Goal: Information Seeking & Learning: Learn about a topic

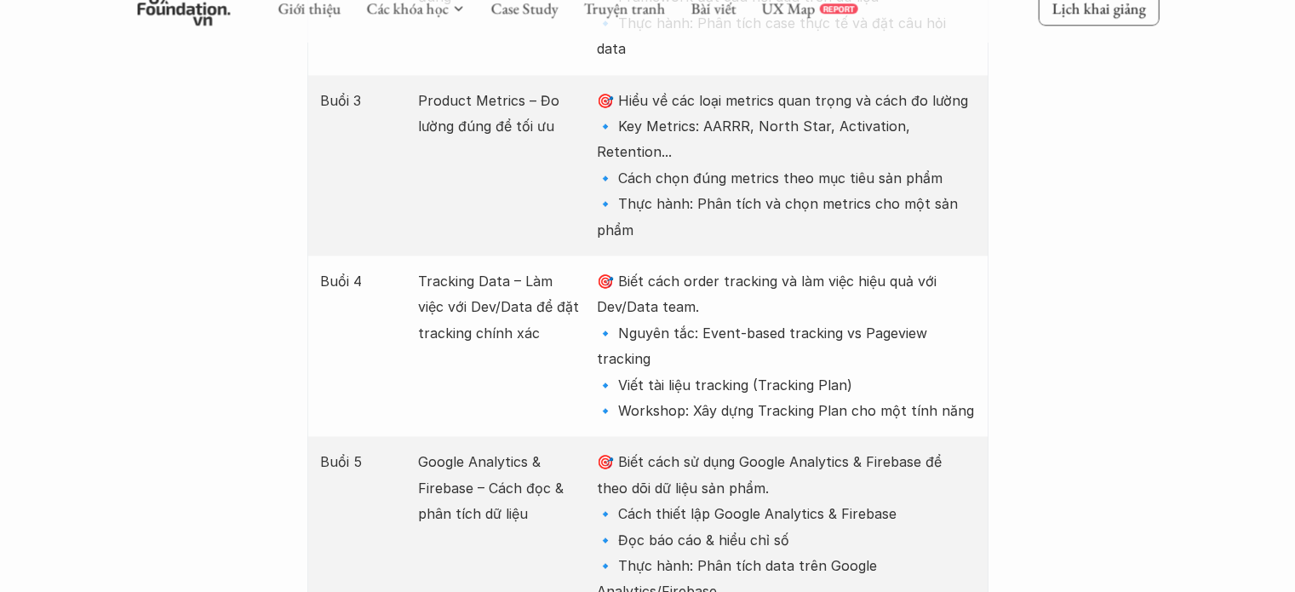
scroll to position [2419, 0]
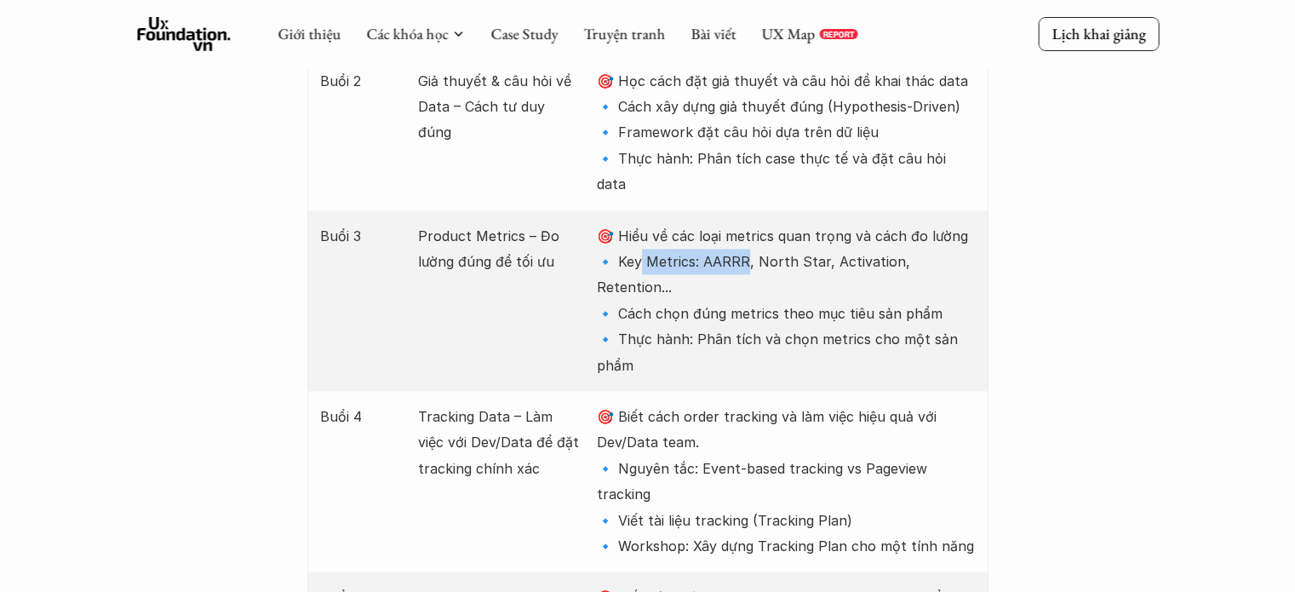
drag, startPoint x: 640, startPoint y: 172, endPoint x: 749, endPoint y: 186, distance: 109.8
click at [749, 223] on p "🎯 Hiểu về các loại metrics quan trọng và cách đo lường 🔹 Key Metrics: AARRR, No…" at bounding box center [786, 300] width 378 height 155
click at [930, 226] on p "🎯 Hiểu về các loại metrics quan trọng và cách đo lường 🔹 Key Metrics: AARRR, No…" at bounding box center [786, 300] width 378 height 155
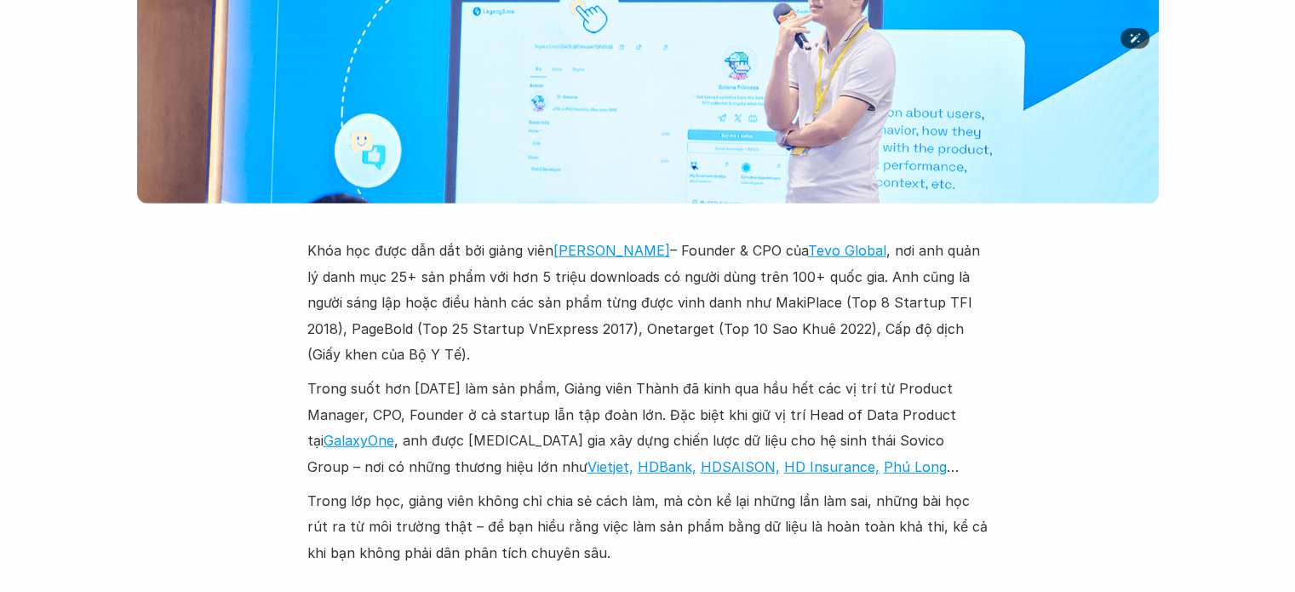
scroll to position [4973, 0]
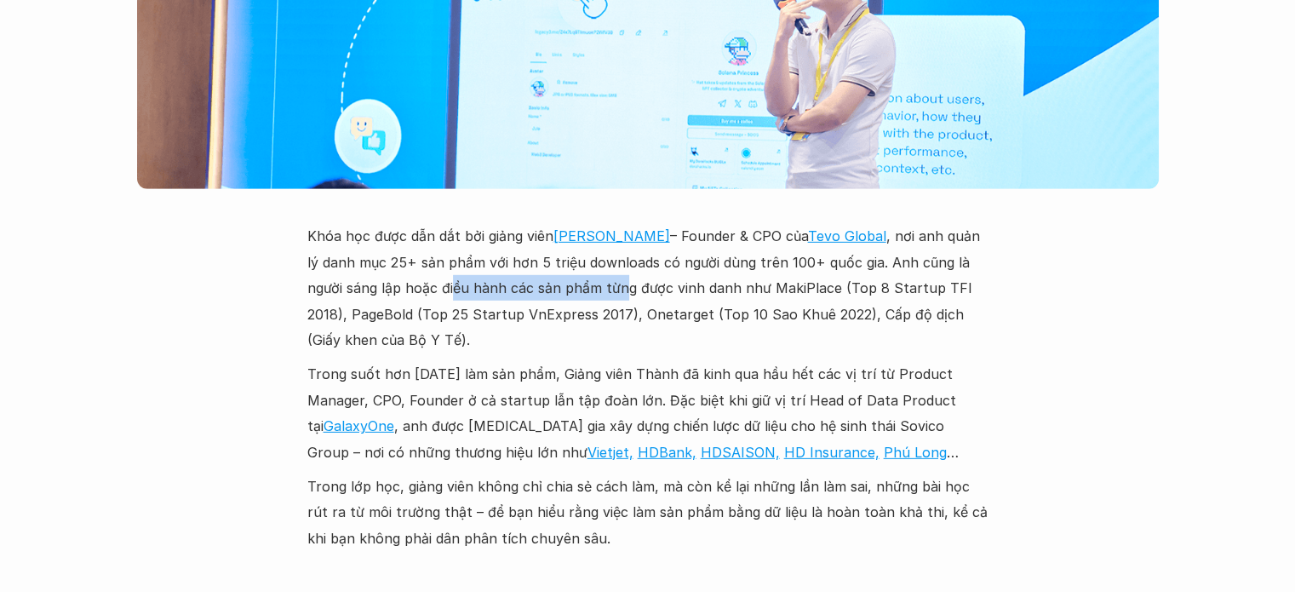
drag, startPoint x: 415, startPoint y: 164, endPoint x: 606, endPoint y: 166, distance: 190.7
click at [604, 223] on p "Khóa học được dẫn dắt bởi giảng viên Lưu Tiến Thành – Founder & CPO của Tevo Gl…" at bounding box center [647, 287] width 681 height 129
click at [753, 223] on p "Khóa học được dẫn dắt bởi giảng viên Lưu Tiến Thành – Founder & CPO của Tevo Gl…" at bounding box center [647, 287] width 681 height 129
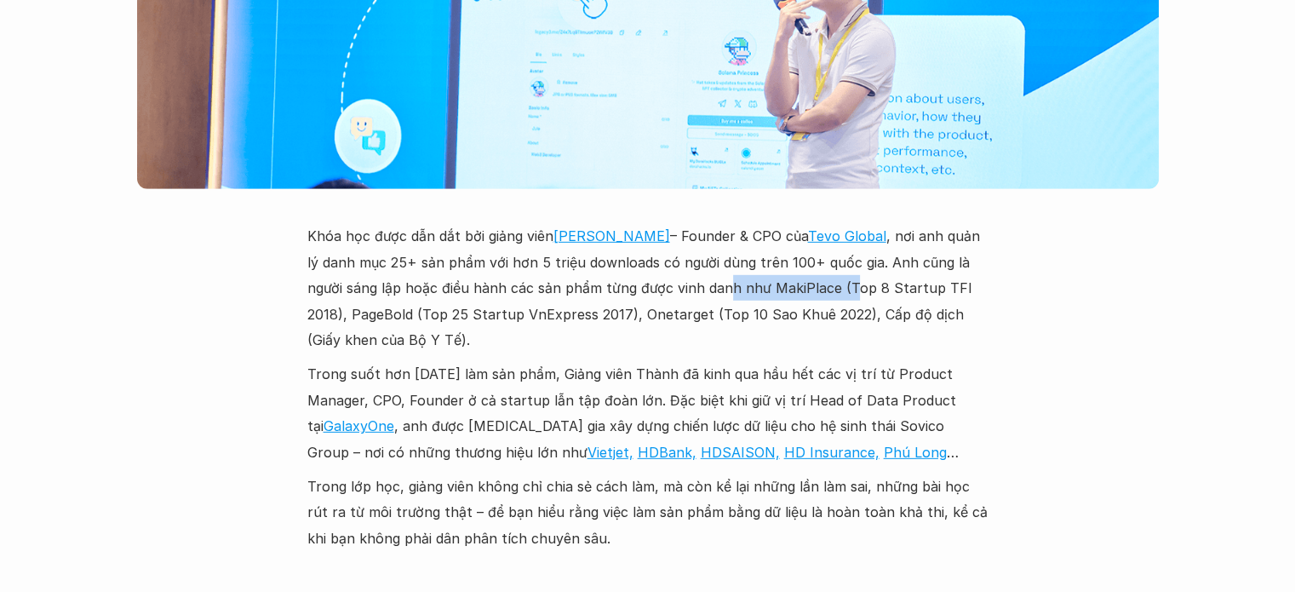
drag, startPoint x: 721, startPoint y: 146, endPoint x: 867, endPoint y: 157, distance: 145.9
click at [834, 223] on p "Khóa học được dẫn dắt bởi giảng viên Lưu Tiến Thành – Founder & CPO của Tevo Gl…" at bounding box center [647, 287] width 681 height 129
click at [916, 223] on p "Khóa học được dẫn dắt bởi giảng viên Lưu Tiến Thành – Founder & CPO của Tevo Gl…" at bounding box center [647, 287] width 681 height 129
drag, startPoint x: 303, startPoint y: 183, endPoint x: 422, endPoint y: 177, distance: 119.3
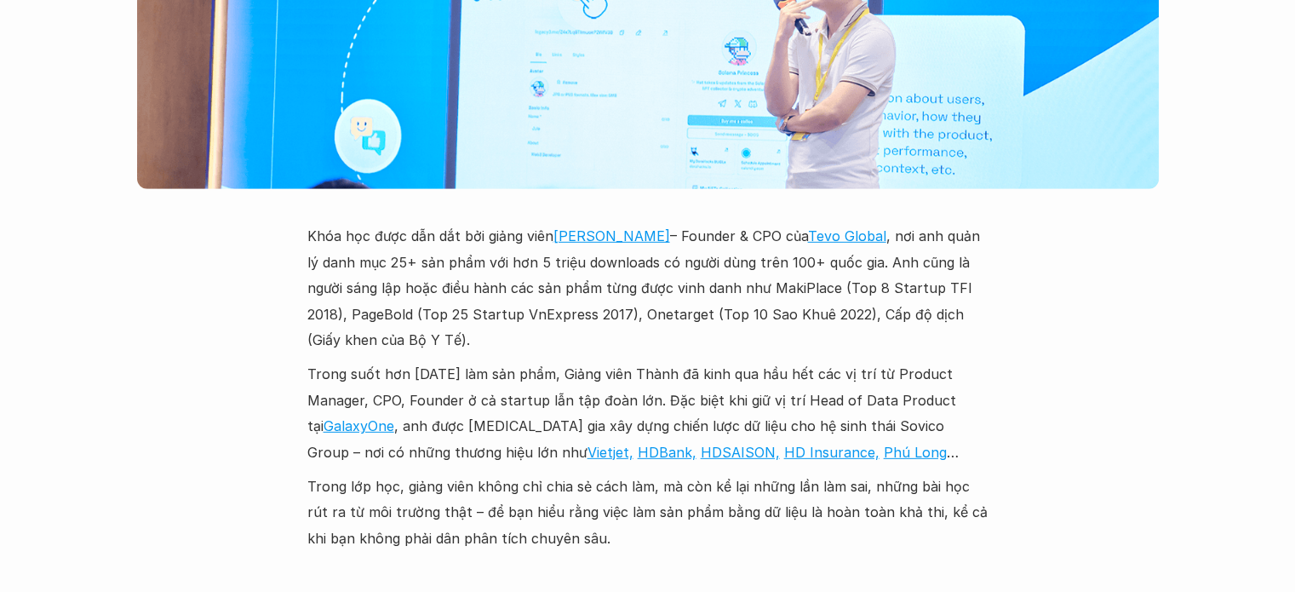
click at [526, 223] on p "Khóa học được dẫn dắt bởi giảng viên Lưu Tiến Thành – Founder & CPO của Tevo Gl…" at bounding box center [647, 287] width 681 height 129
drag, startPoint x: 650, startPoint y: 175, endPoint x: 787, endPoint y: 206, distance: 139.6
click at [755, 223] on p "Khóa học được dẫn dắt bởi giảng viên Lưu Tiến Thành – Founder & CPO của Tevo Gl…" at bounding box center [647, 287] width 681 height 129
click at [832, 229] on div "Khóa học được dẫn dắt bởi giảng viên Lưu Tiến Thành – Founder & CPO của Tevo Gl…" at bounding box center [647, 387] width 681 height 328
click at [725, 361] on p "Trong suốt hơn 15 năm làm sản phẩm, Giảng viên Thành đã kinh qua hầu hết các vị…" at bounding box center [647, 413] width 681 height 104
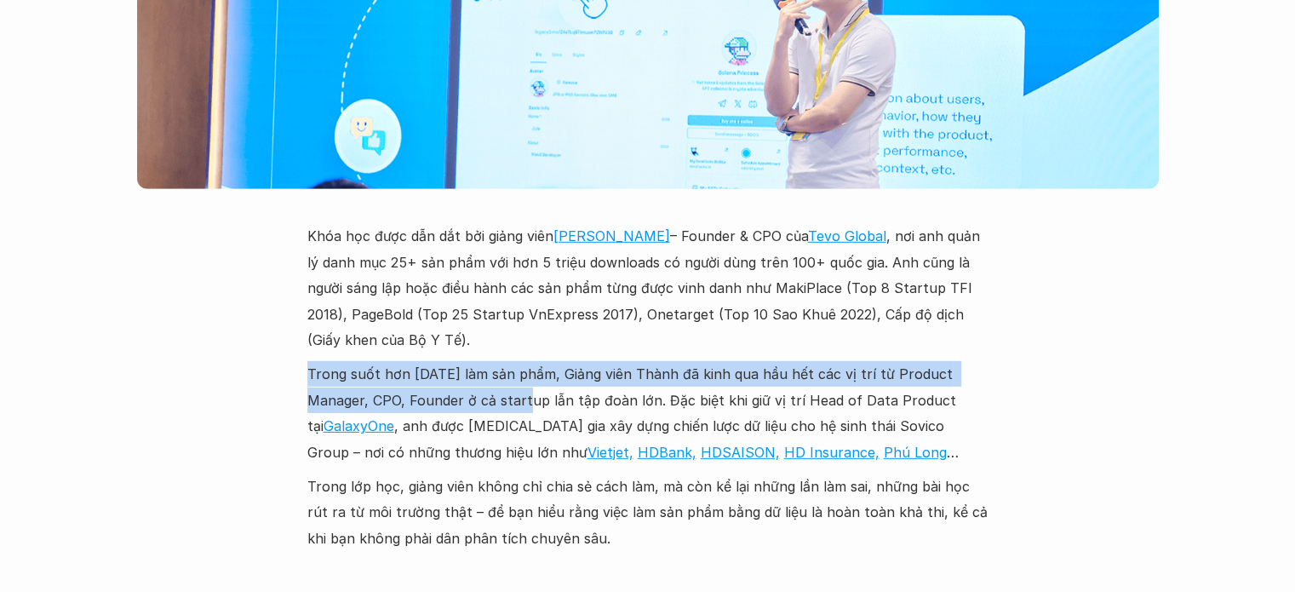
drag, startPoint x: 312, startPoint y: 248, endPoint x: 610, endPoint y: 263, distance: 297.5
click at [570, 361] on p "Trong suốt hơn 15 năm làm sản phẩm, Giảng viên Thành đã kinh qua hầu hết các vị…" at bounding box center [647, 413] width 681 height 104
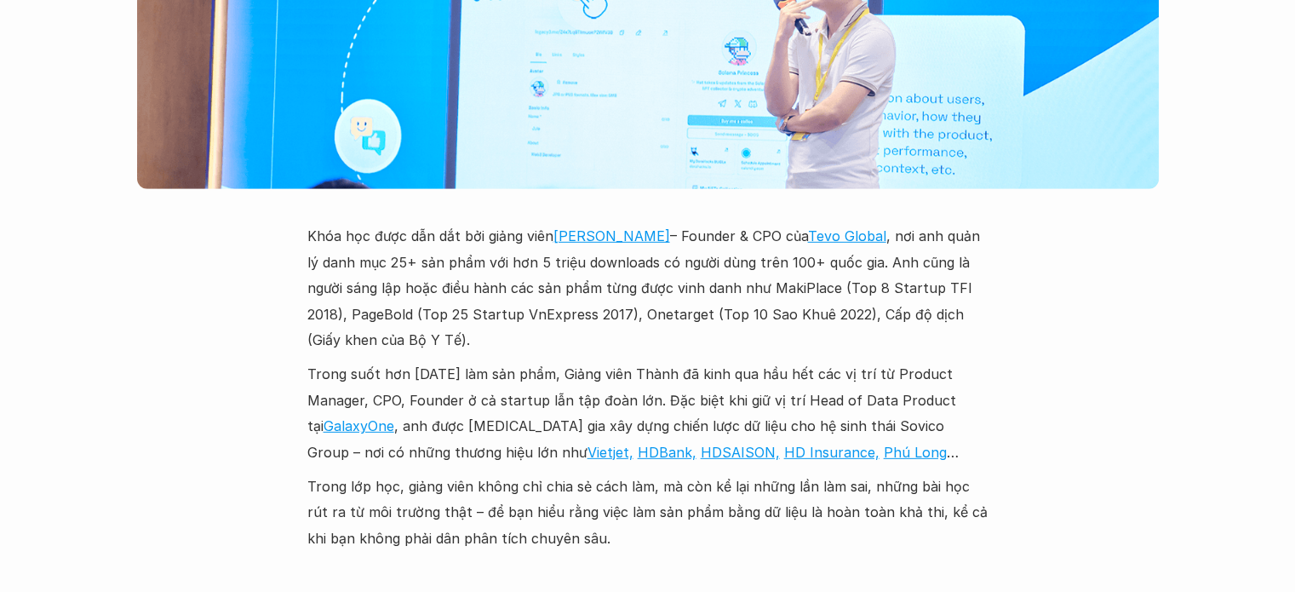
click at [705, 361] on p "Trong suốt hơn 15 năm làm sản phẩm, Giảng viên Thành đã kinh qua hầu hết các vị…" at bounding box center [647, 413] width 681 height 104
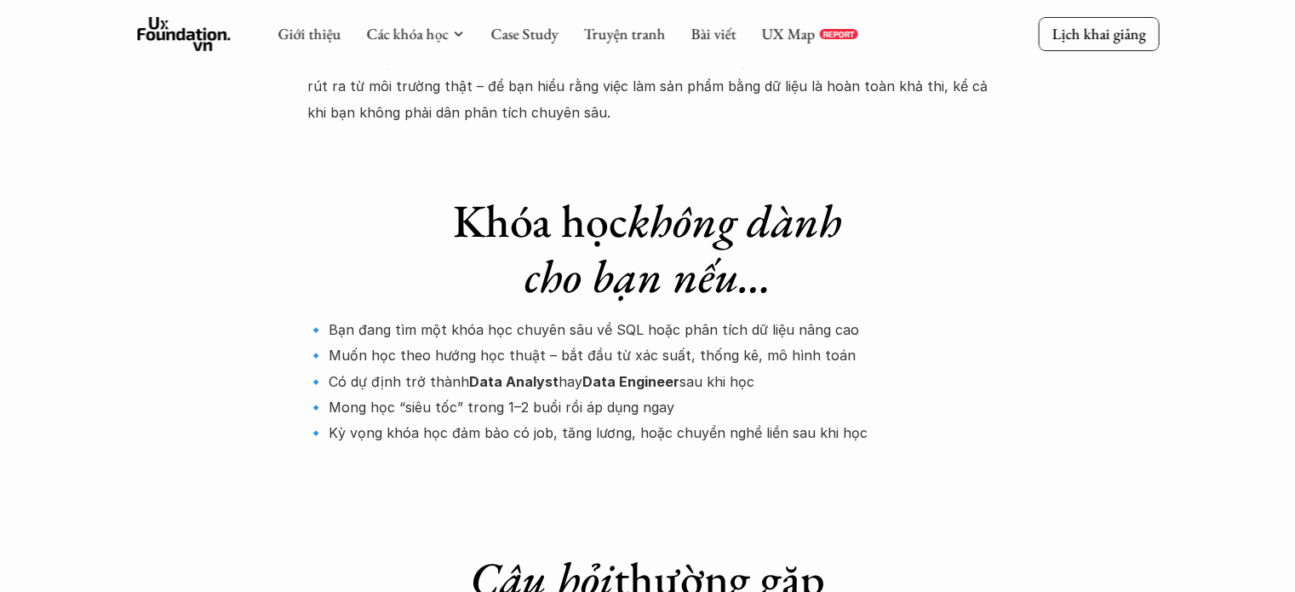
scroll to position [5313, 0]
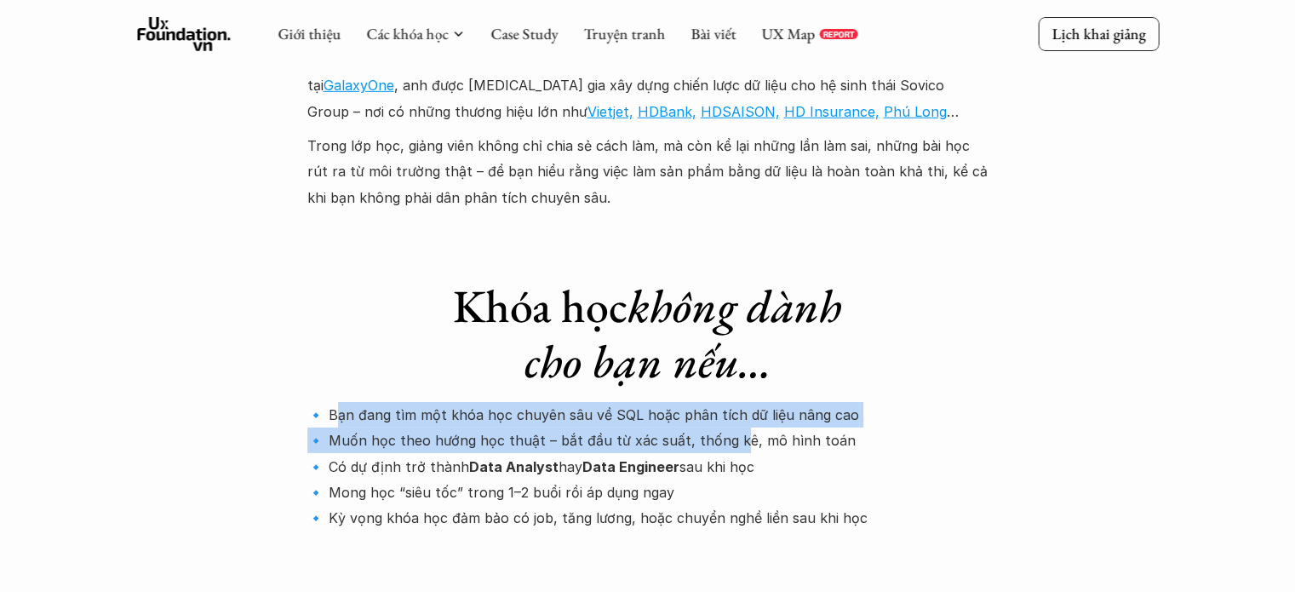
drag, startPoint x: 341, startPoint y: 275, endPoint x: 757, endPoint y: 306, distance: 417.5
click at [736, 402] on p "🔹 Bạn đang tìm một khóa học chuyên sâu về SQL hoặc phân tích dữ liệu nâng cao 🔹…" at bounding box center [647, 466] width 681 height 129
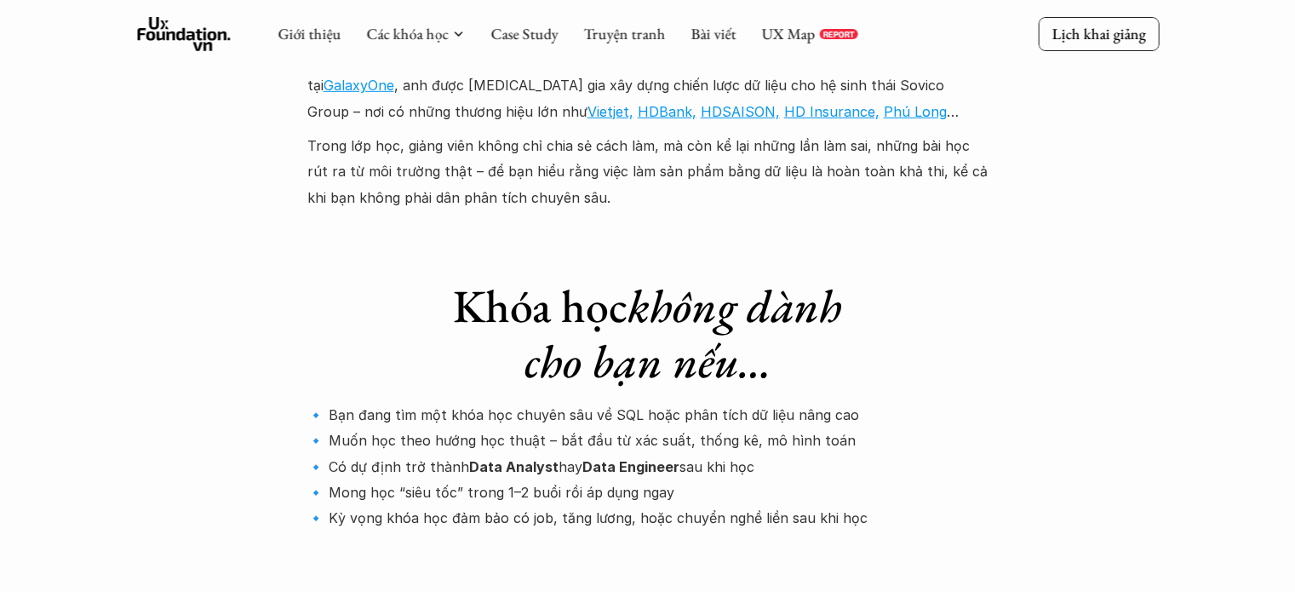
click at [849, 402] on p "🔹 Bạn đang tìm một khóa học chuyên sâu về SQL hoặc phân tích dữ liệu nâng cao 🔹…" at bounding box center [647, 466] width 681 height 129
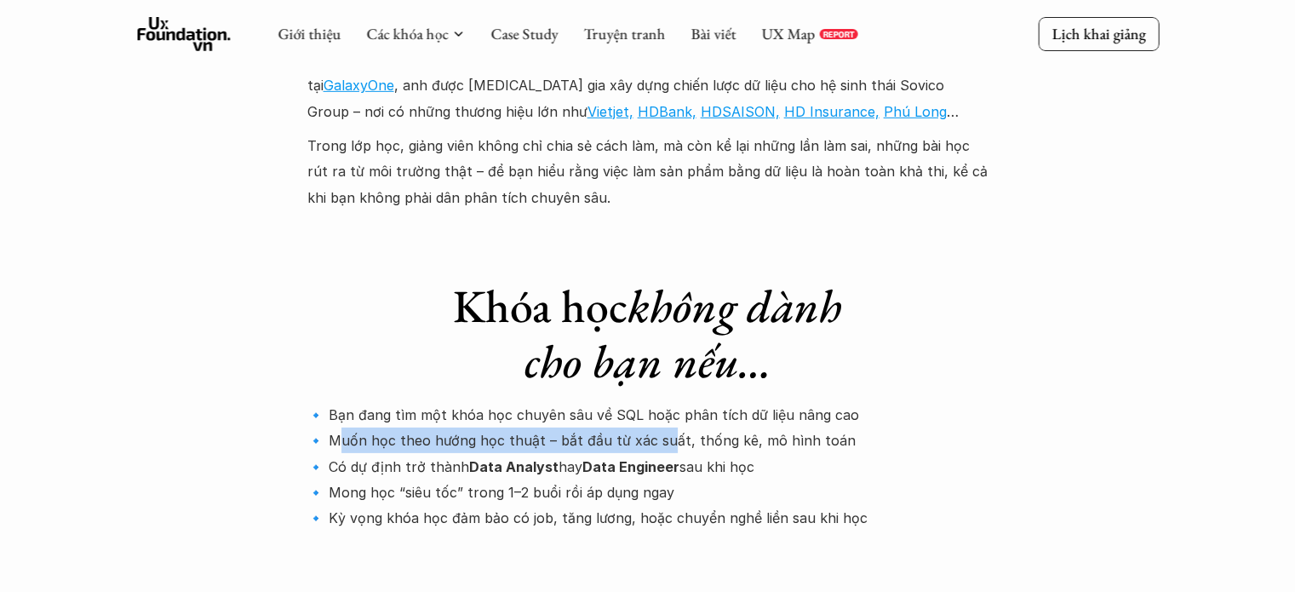
drag, startPoint x: 344, startPoint y: 307, endPoint x: 694, endPoint y: 320, distance: 350.1
click at [670, 402] on p "🔹 Bạn đang tìm một khóa học chuyên sâu về SQL hoặc phân tích dữ liệu nâng cao 🔹…" at bounding box center [647, 466] width 681 height 129
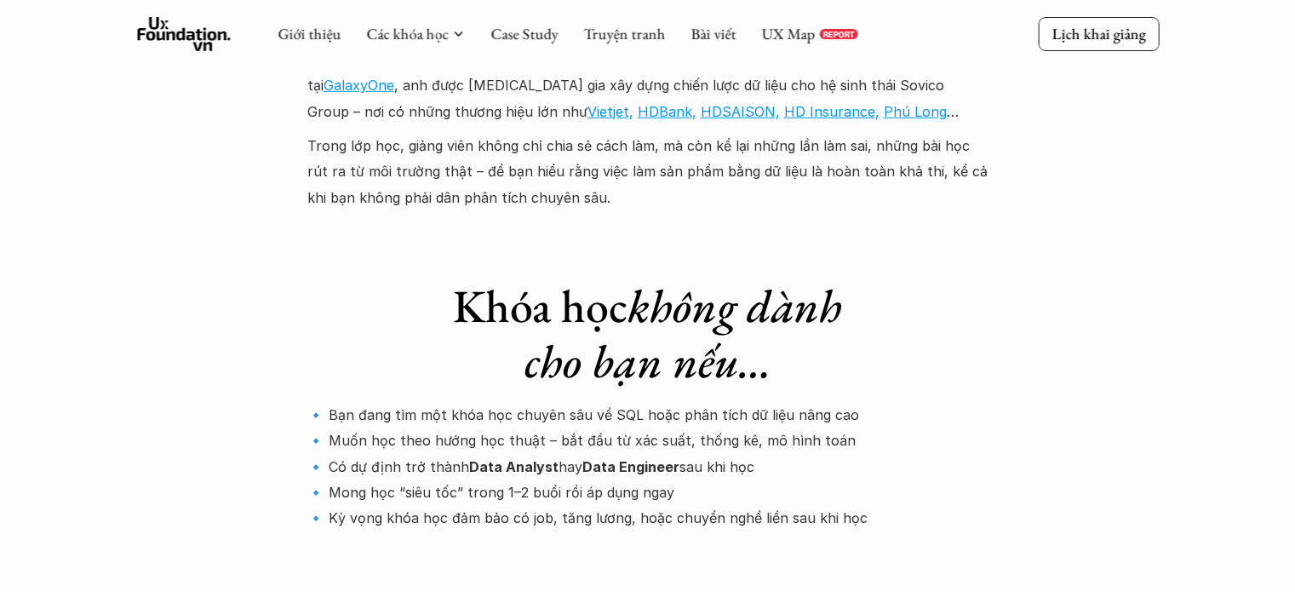
click at [770, 402] on p "🔹 Bạn đang tìm một khóa học chuyên sâu về SQL hoặc phân tích dữ liệu nâng cao 🔹…" at bounding box center [647, 466] width 681 height 129
drag, startPoint x: 368, startPoint y: 341, endPoint x: 518, endPoint y: 339, distance: 149.9
click at [501, 402] on p "🔹 Bạn đang tìm một khóa học chuyên sâu về SQL hoặc phân tích dữ liệu nâng cao 🔹…" at bounding box center [647, 466] width 681 height 129
click at [785, 402] on p "🔹 Bạn đang tìm một khóa học chuyên sâu về SQL hoặc phân tích dữ liệu nâng cao 🔹…" at bounding box center [647, 466] width 681 height 129
click at [631, 458] on strong "Data Engineer" at bounding box center [630, 466] width 97 height 17
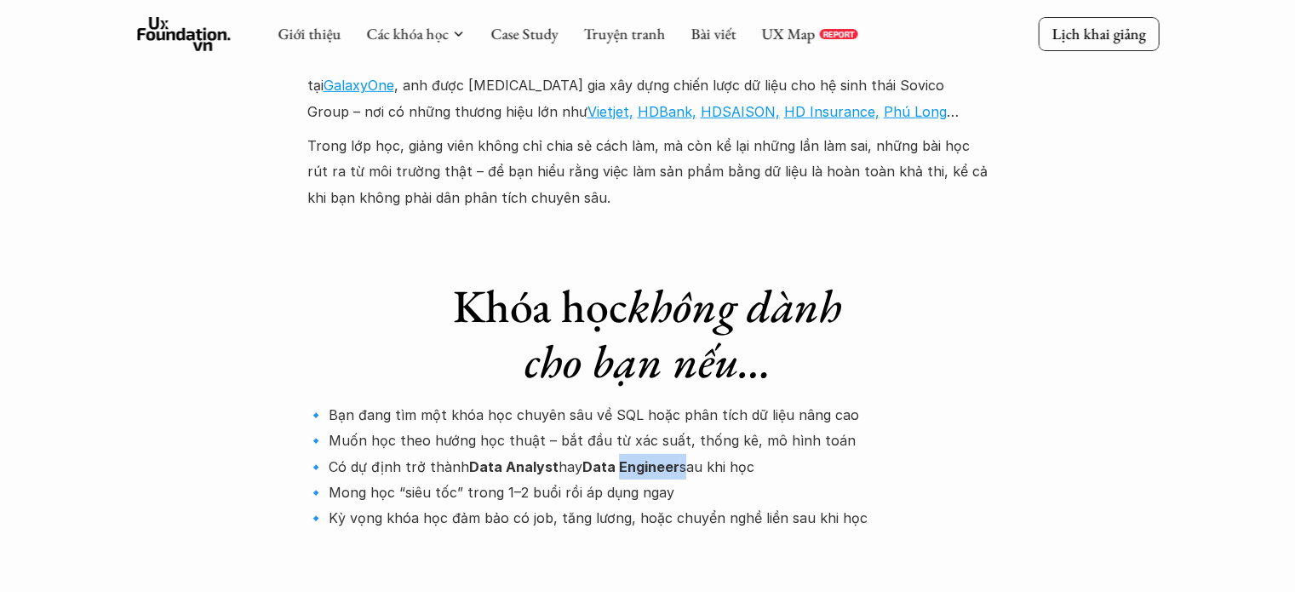
click at [631, 458] on strong "Data Engineer" at bounding box center [630, 466] width 97 height 17
click at [747, 402] on p "🔹 Bạn đang tìm một khóa học chuyên sâu về SQL hoặc phân tích dữ liệu nâng cao 🔹…" at bounding box center [647, 466] width 681 height 129
drag, startPoint x: 348, startPoint y: 334, endPoint x: 566, endPoint y: 333, distance: 217.9
click at [518, 402] on p "🔹 Bạn đang tìm một khóa học chuyên sâu về SQL hoặc phân tích dữ liệu nâng cao 🔹…" at bounding box center [647, 466] width 681 height 129
click at [858, 402] on p "🔹 Bạn đang tìm một khóa học chuyên sâu về SQL hoặc phân tích dữ liệu nâng cao 🔹…" at bounding box center [647, 466] width 681 height 129
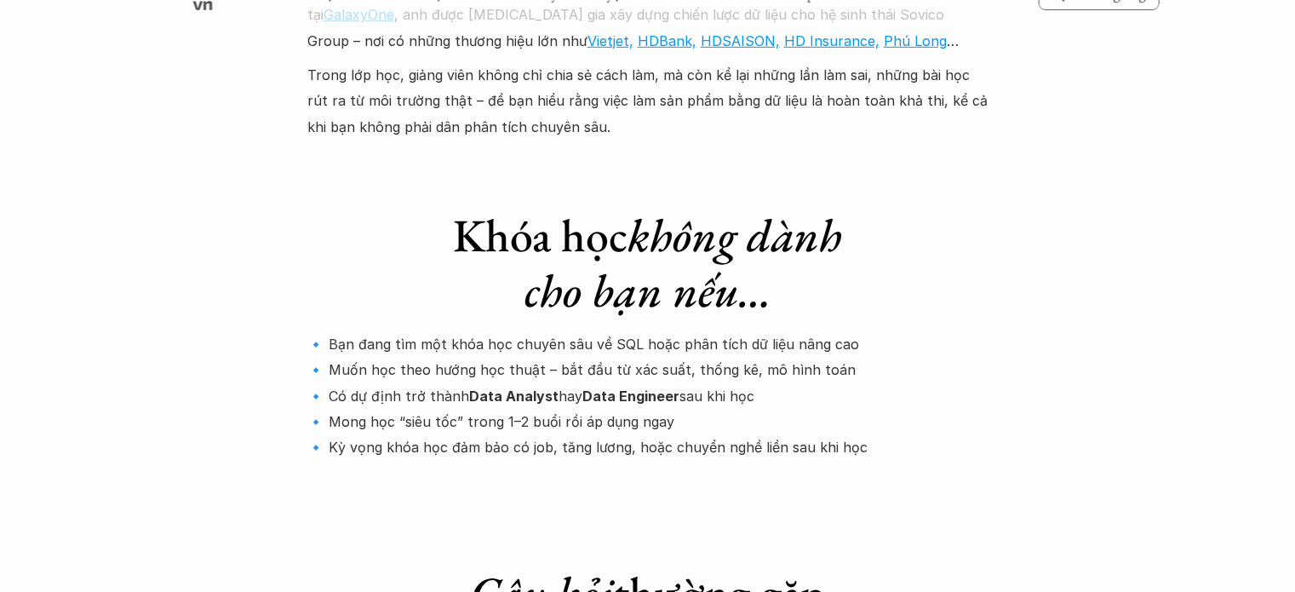
scroll to position [5484, 0]
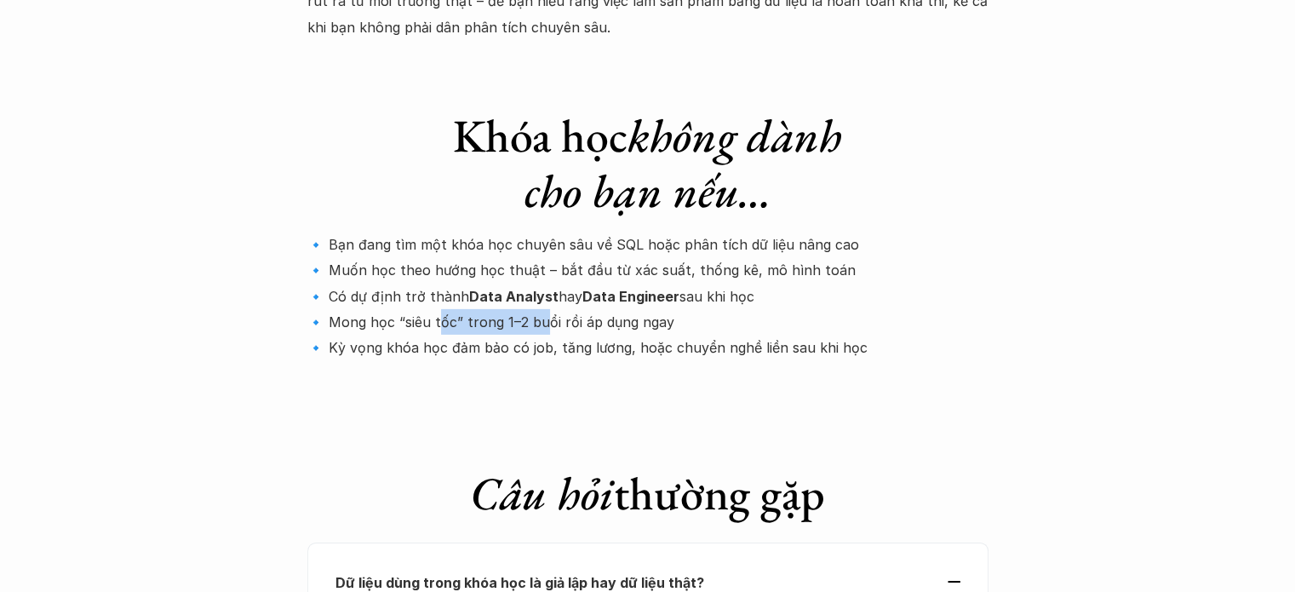
drag, startPoint x: 450, startPoint y: 191, endPoint x: 706, endPoint y: 210, distance: 256.2
click at [560, 232] on p "🔹 Bạn đang tìm một khóa học chuyên sâu về SQL hoặc phân tích dữ liệu nâng cao 🔹…" at bounding box center [647, 296] width 681 height 129
click at [729, 232] on p "🔹 Bạn đang tìm một khóa học chuyên sâu về SQL hoặc phân tích dữ liệu nâng cao 🔹…" at bounding box center [647, 296] width 681 height 129
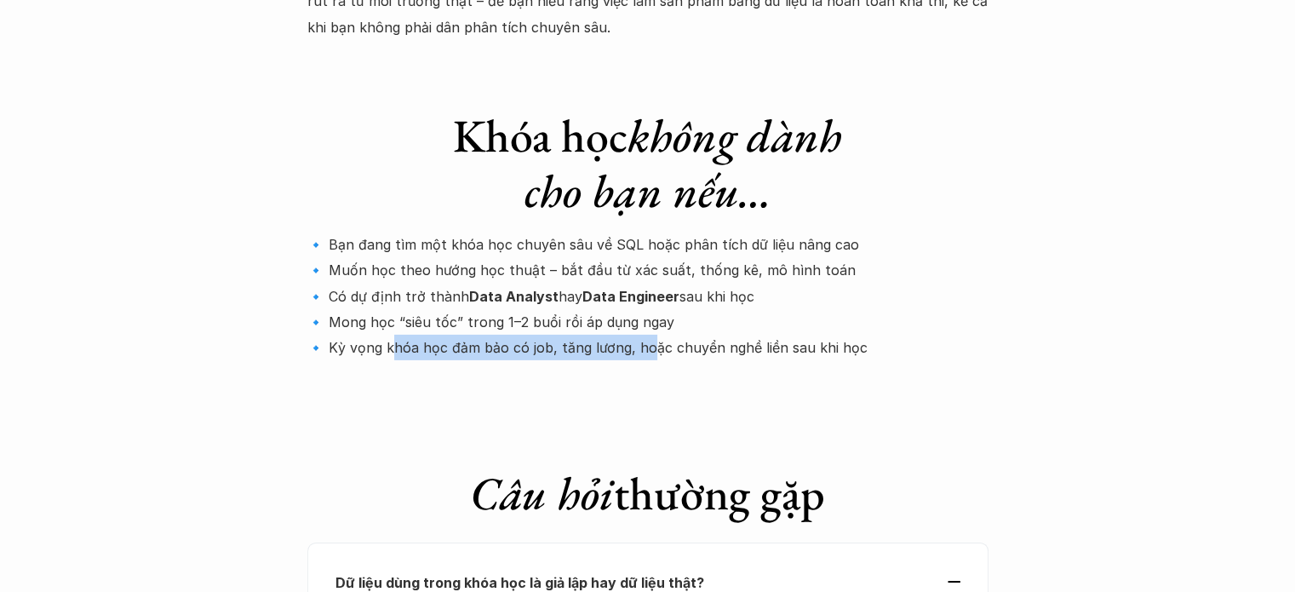
drag, startPoint x: 398, startPoint y: 211, endPoint x: 828, endPoint y: 238, distance: 429.9
click at [679, 232] on p "🔹 Bạn đang tìm một khóa học chuyên sâu về SQL hoặc phân tích dữ liệu nâng cao 🔹…" at bounding box center [647, 296] width 681 height 129
click at [852, 369] on div at bounding box center [647, 383] width 681 height 28
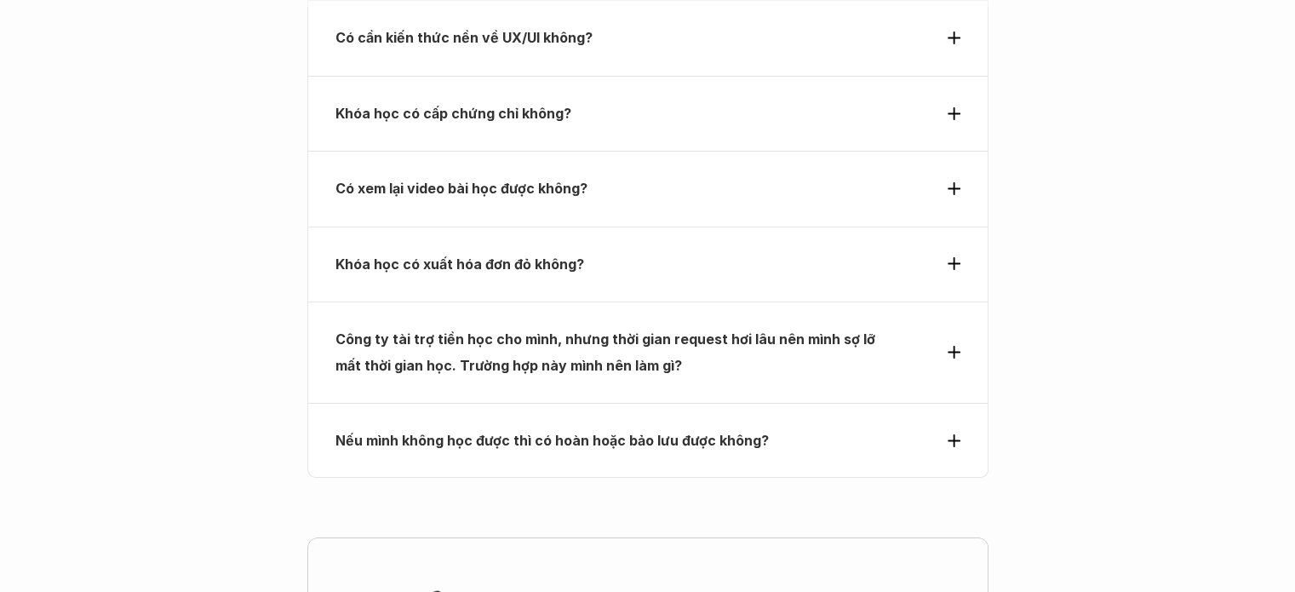
scroll to position [6244, 0]
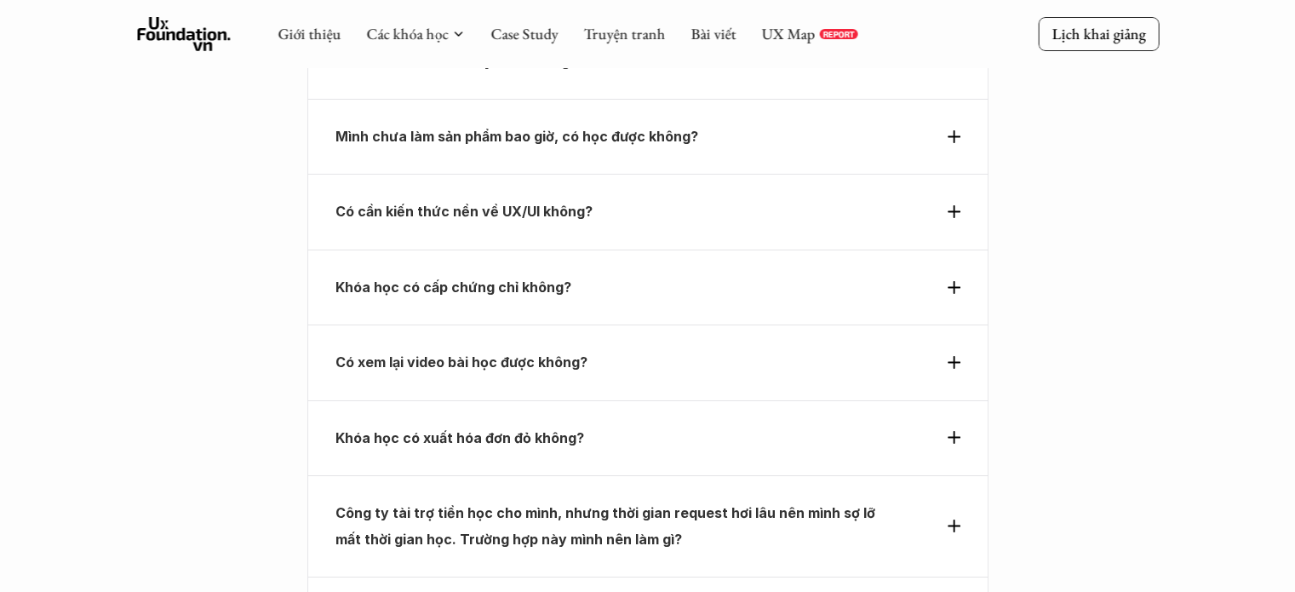
click at [952, 356] on icon at bounding box center [954, 362] width 13 height 13
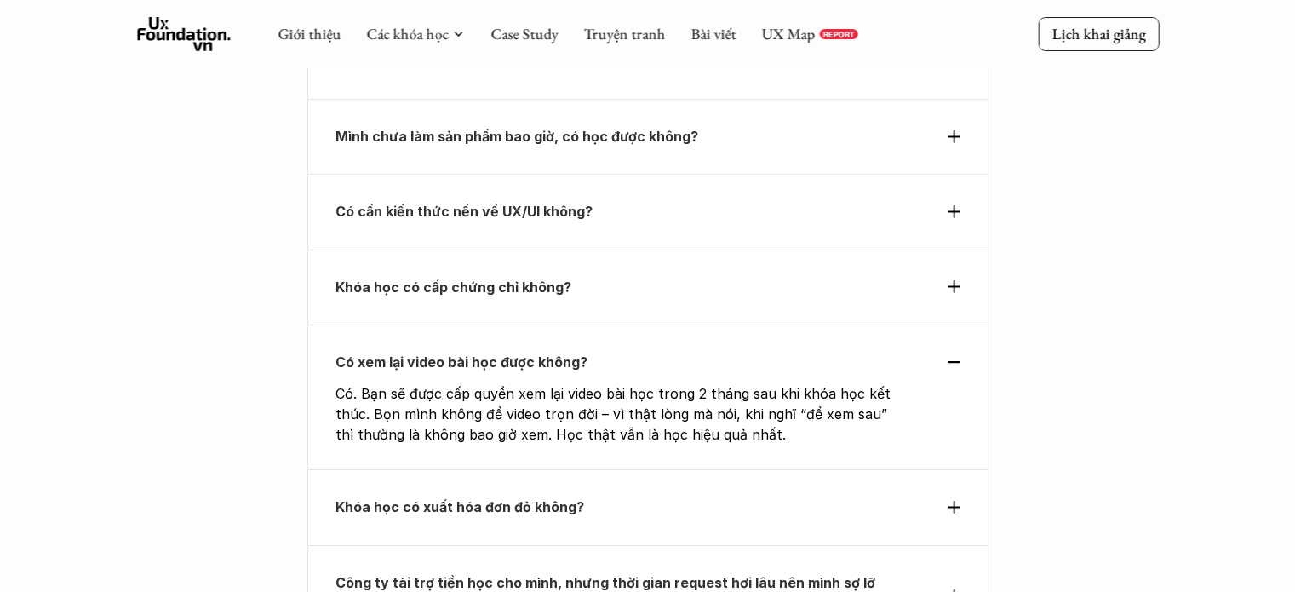
click at [945, 349] on div "Có xem lại video bài học được không?" at bounding box center [647, 362] width 625 height 26
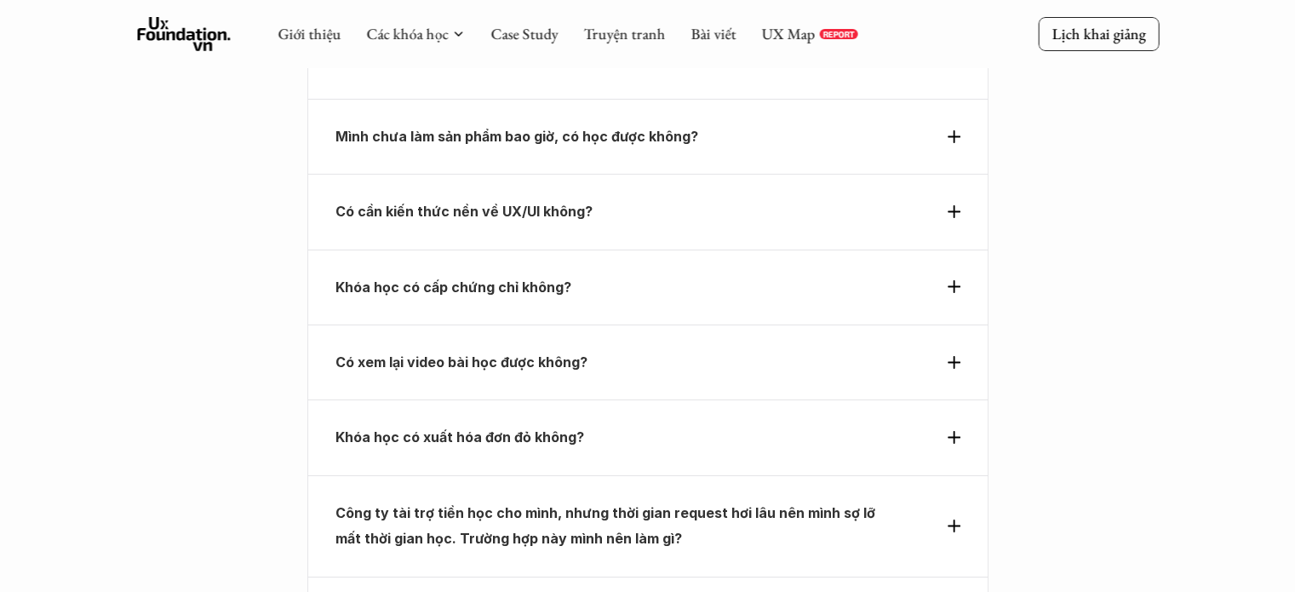
click at [969, 399] on div "Khóa học có xuất hóa đơn đỏ không?" at bounding box center [647, 436] width 681 height 75
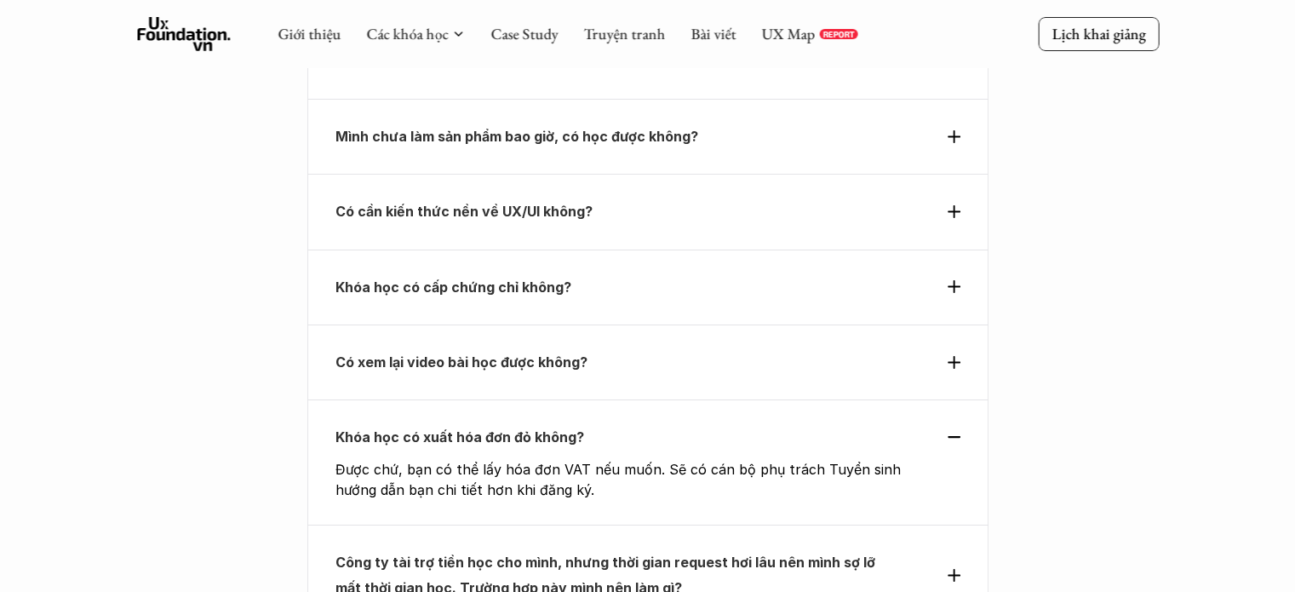
click at [947, 424] on div "Khóa học có xuất hóa đơn đỏ không?" at bounding box center [647, 437] width 625 height 26
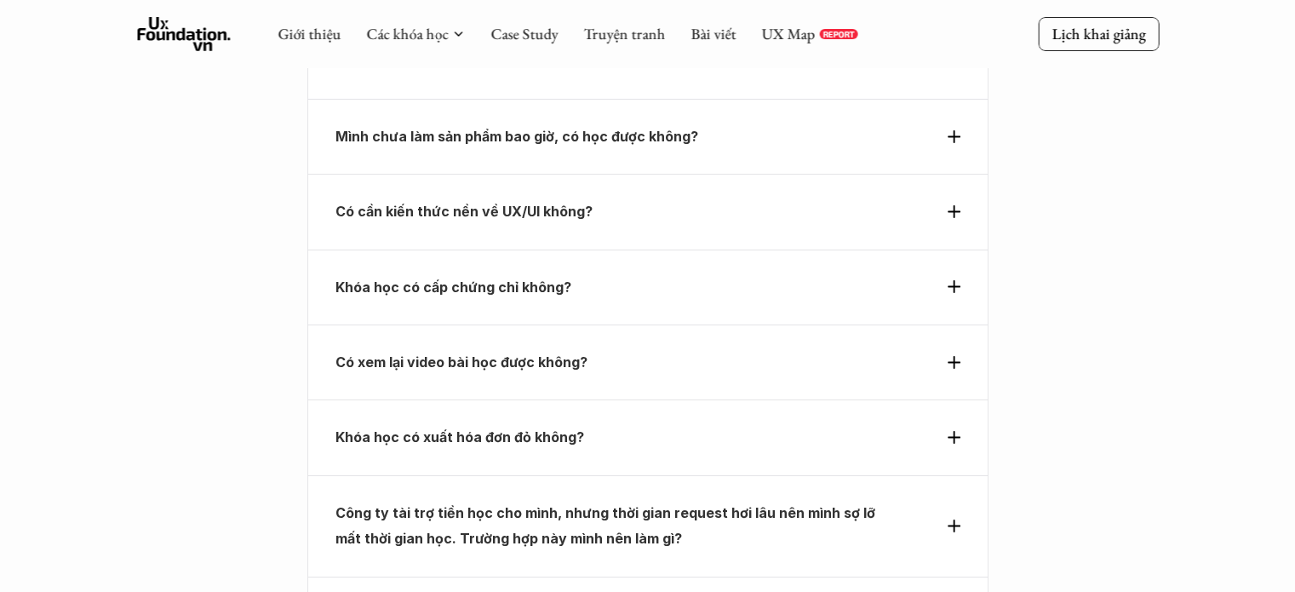
click at [956, 519] on icon at bounding box center [954, 525] width 13 height 13
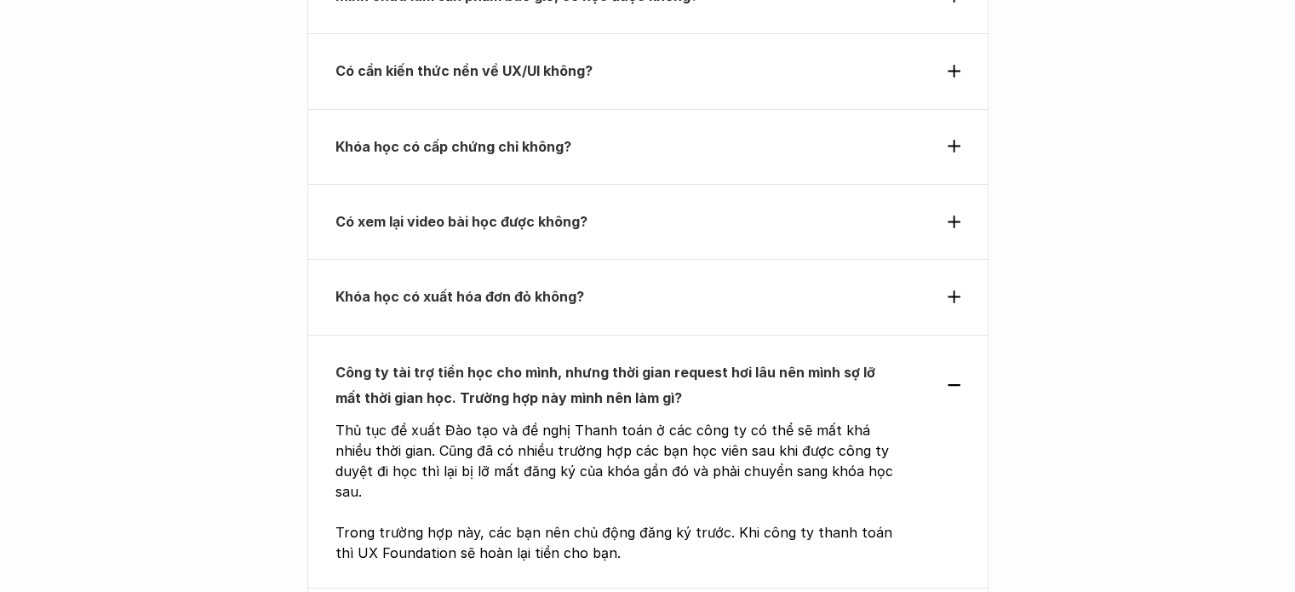
scroll to position [6325, 0]
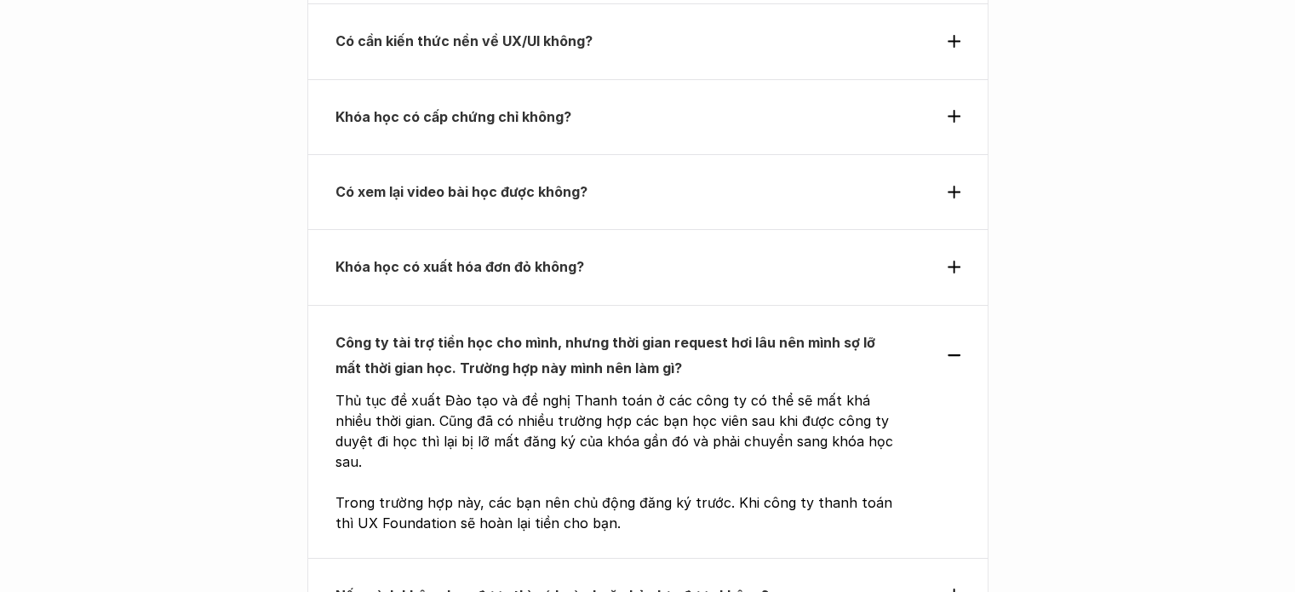
click at [958, 329] on div "Công ty tài trợ tiền học cho mình, nhưng thời gian request hơi lâu nên mình sợ …" at bounding box center [647, 355] width 625 height 52
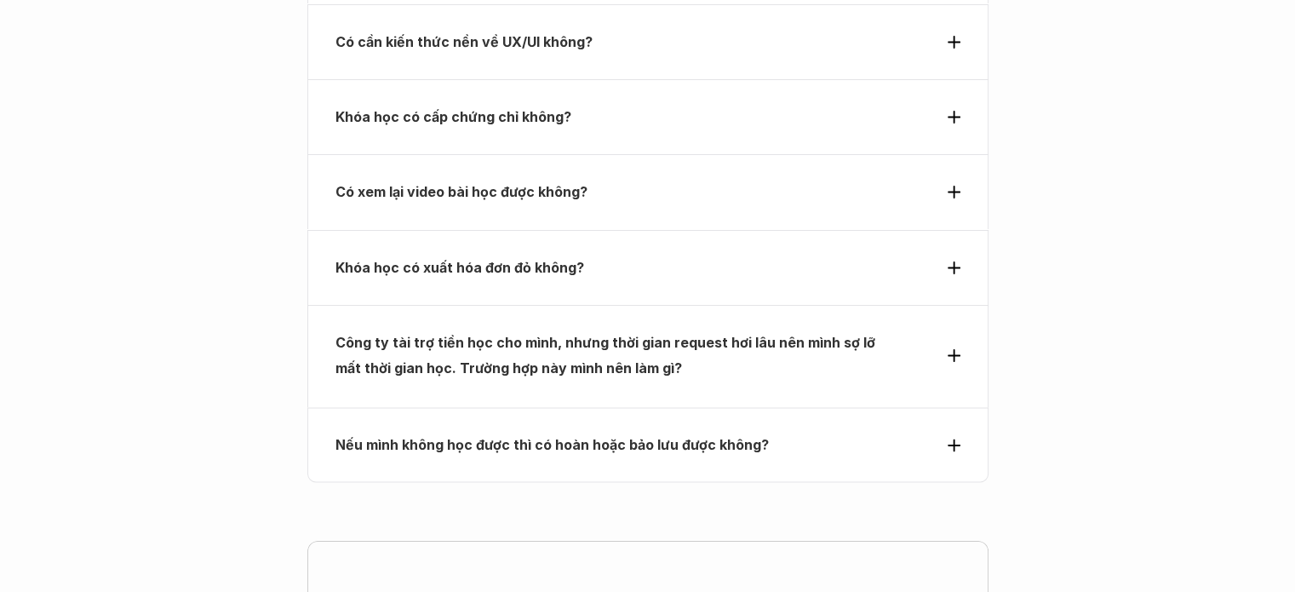
click at [958, 329] on div "Công ty tài trợ tiền học cho mình, nhưng thời gian request hơi lâu nên mình sợ …" at bounding box center [647, 355] width 625 height 52
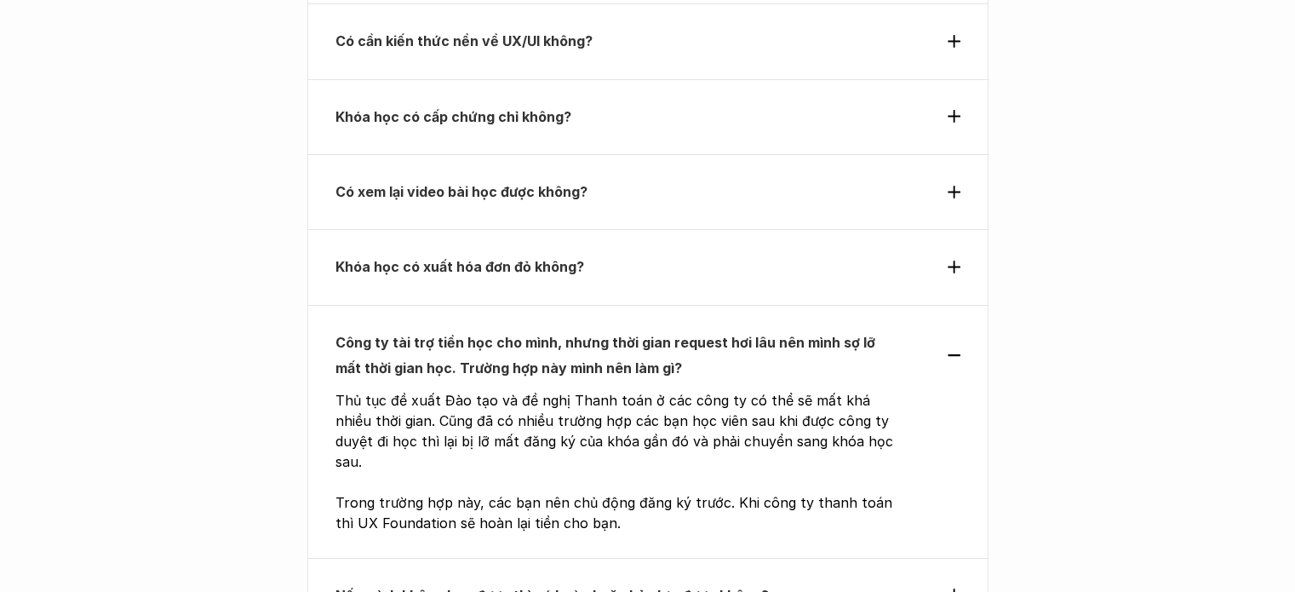
click at [966, 558] on div "Nếu mình không học được thì có hoàn hoặc bảo lưu được không?" at bounding box center [647, 595] width 681 height 75
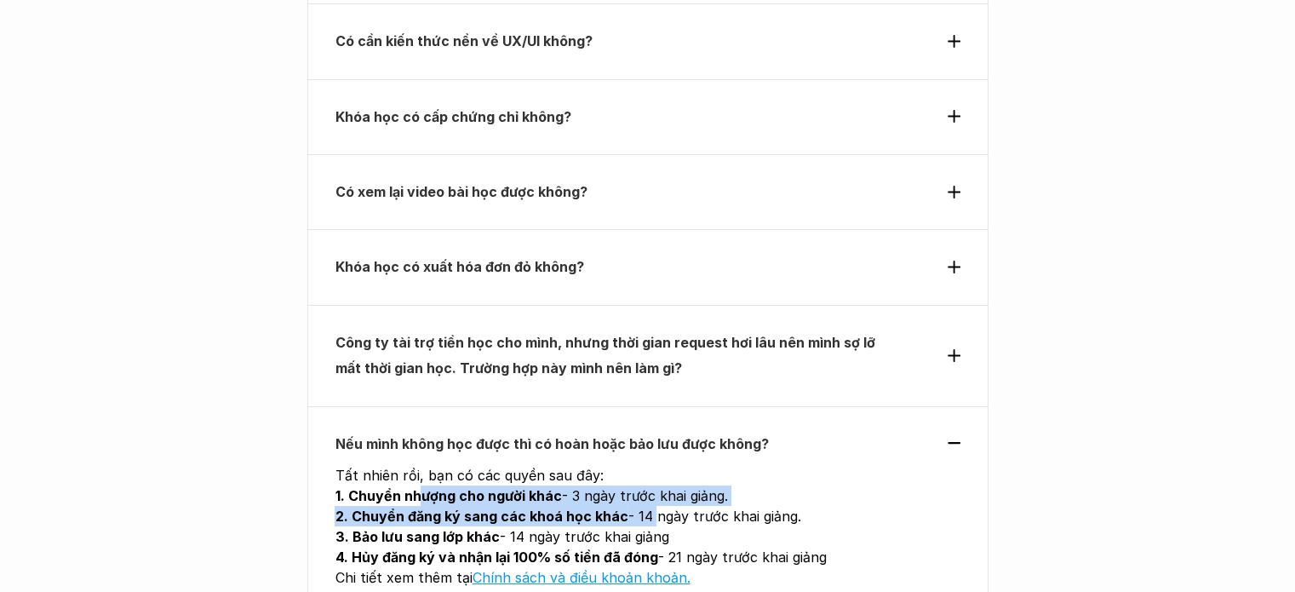
drag, startPoint x: 431, startPoint y: 365, endPoint x: 664, endPoint y: 377, distance: 233.6
click at [657, 465] on div "Tất nhiên rồi, bạn có các quyền sau đây: 1. Chuyển nhượng cho người khác - 3 ng…" at bounding box center [619, 526] width 569 height 123
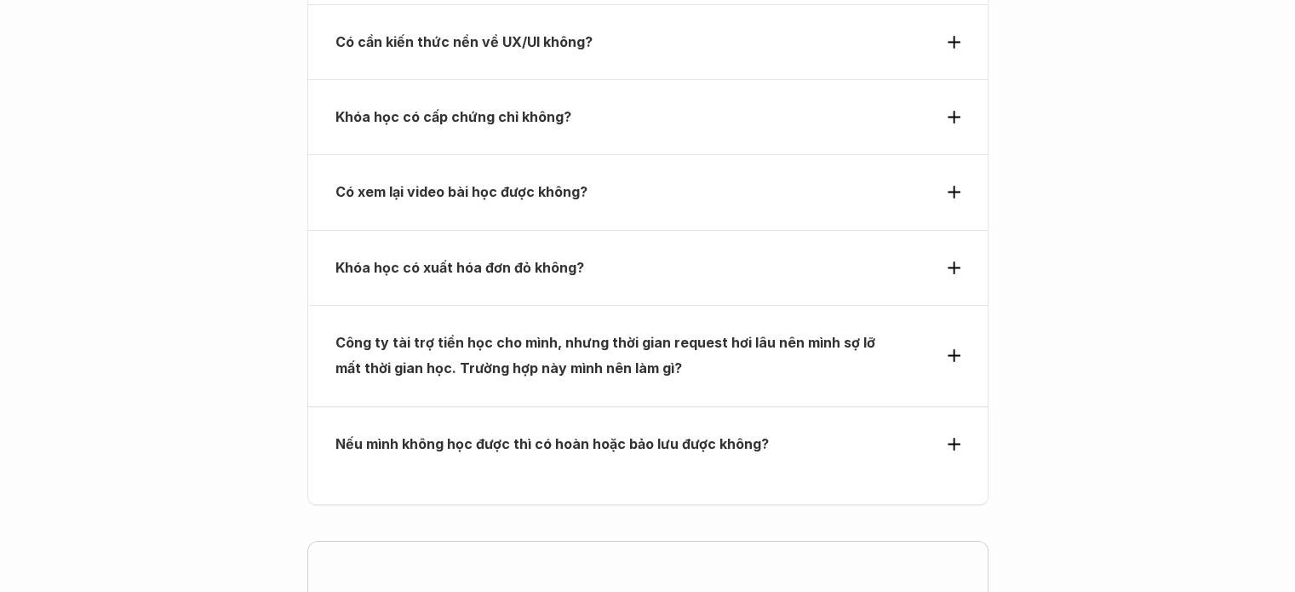
click at [762, 375] on div "Câu hỏi thường gặp Dữ liệu dùng trong khóa học là giả lập hay dữ liệu thật? Mìn…" at bounding box center [647, 48] width 681 height 916
click at [872, 406] on div "Nếu mình không học được thì có hoàn hoặc bảo lưu được không?" at bounding box center [647, 443] width 681 height 75
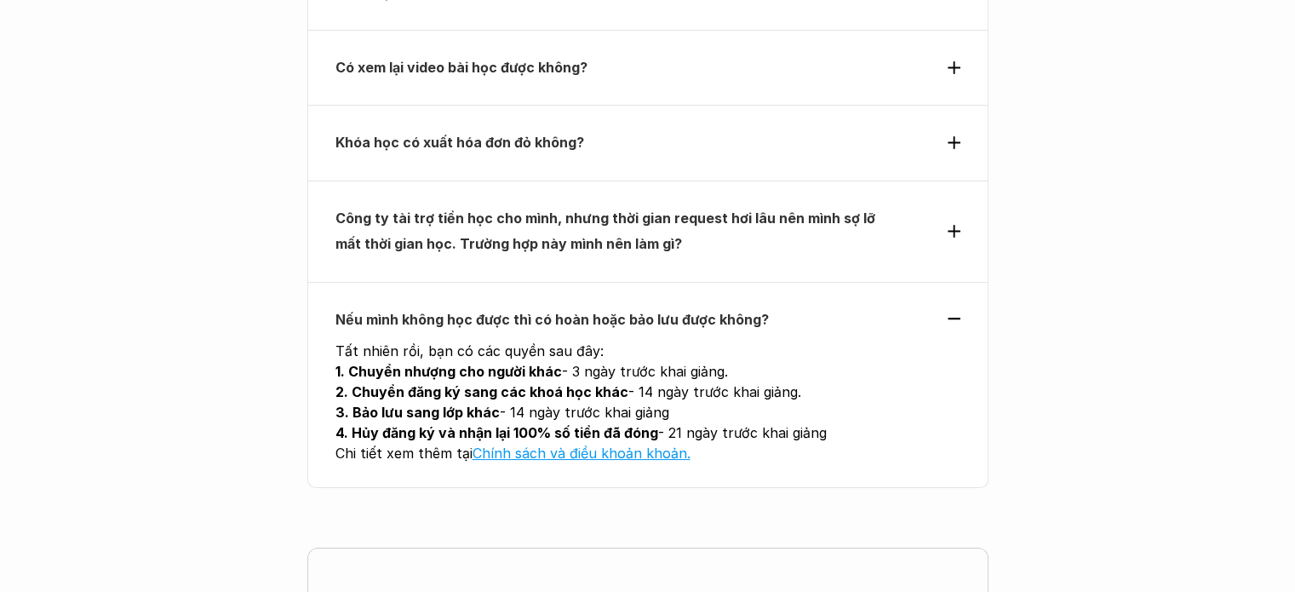
scroll to position [6750, 0]
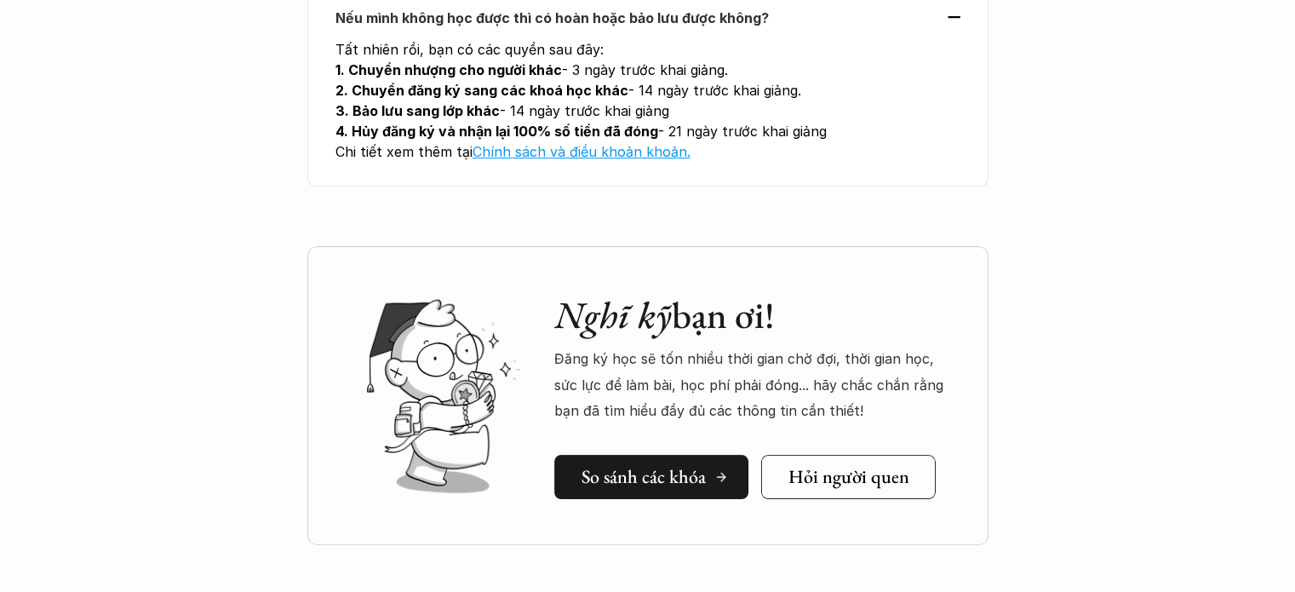
click at [705, 465] on div "So sánh các khóa" at bounding box center [654, 476] width 146 height 22
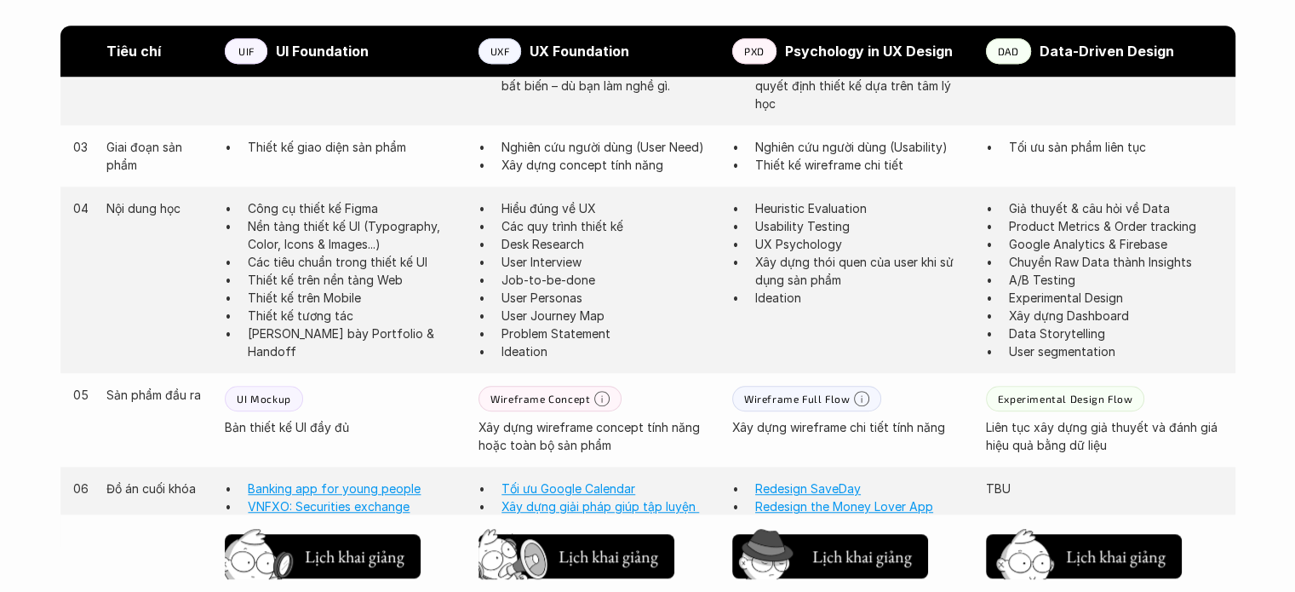
scroll to position [1342, 0]
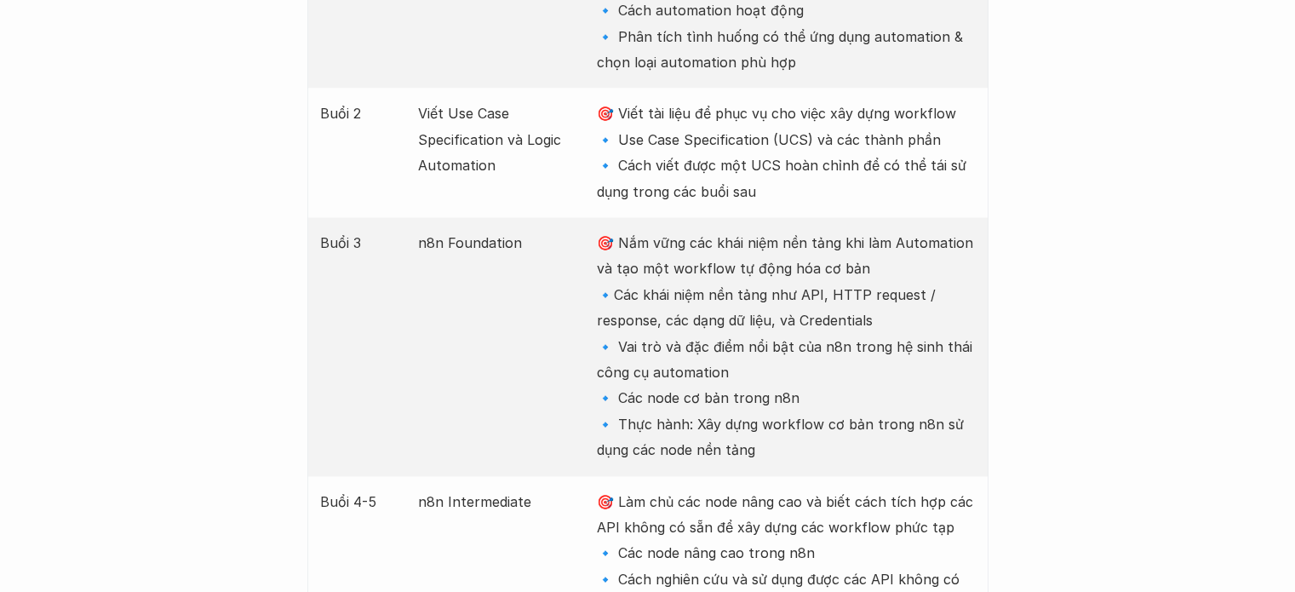
scroll to position [2809, 0]
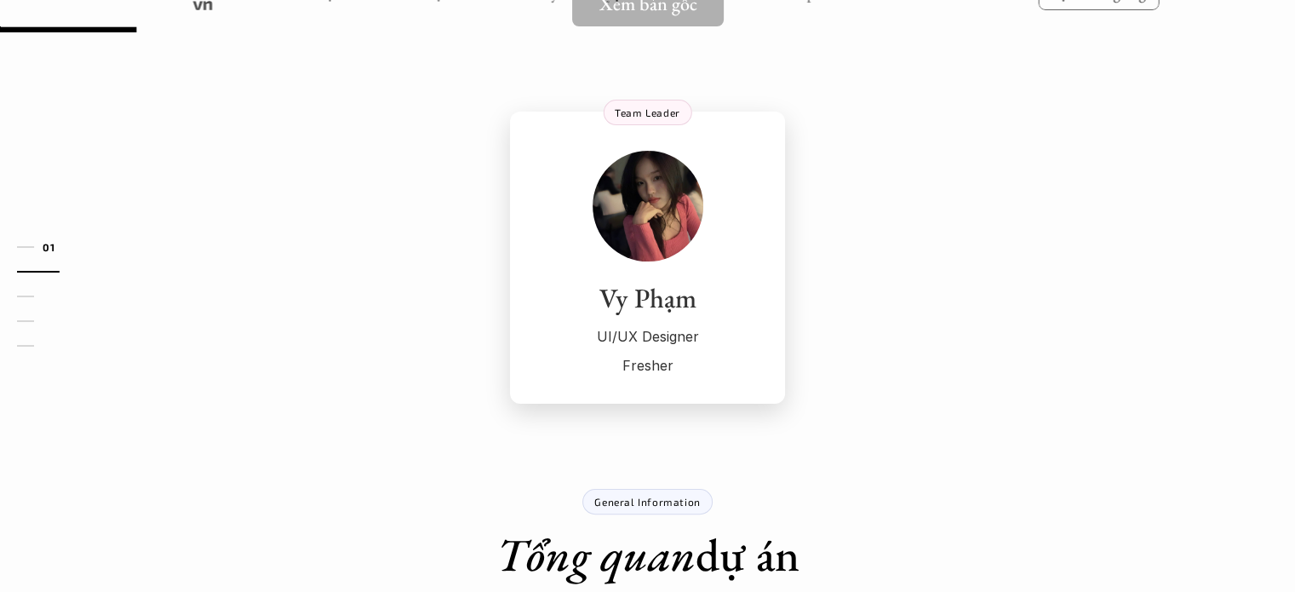
scroll to position [170, 0]
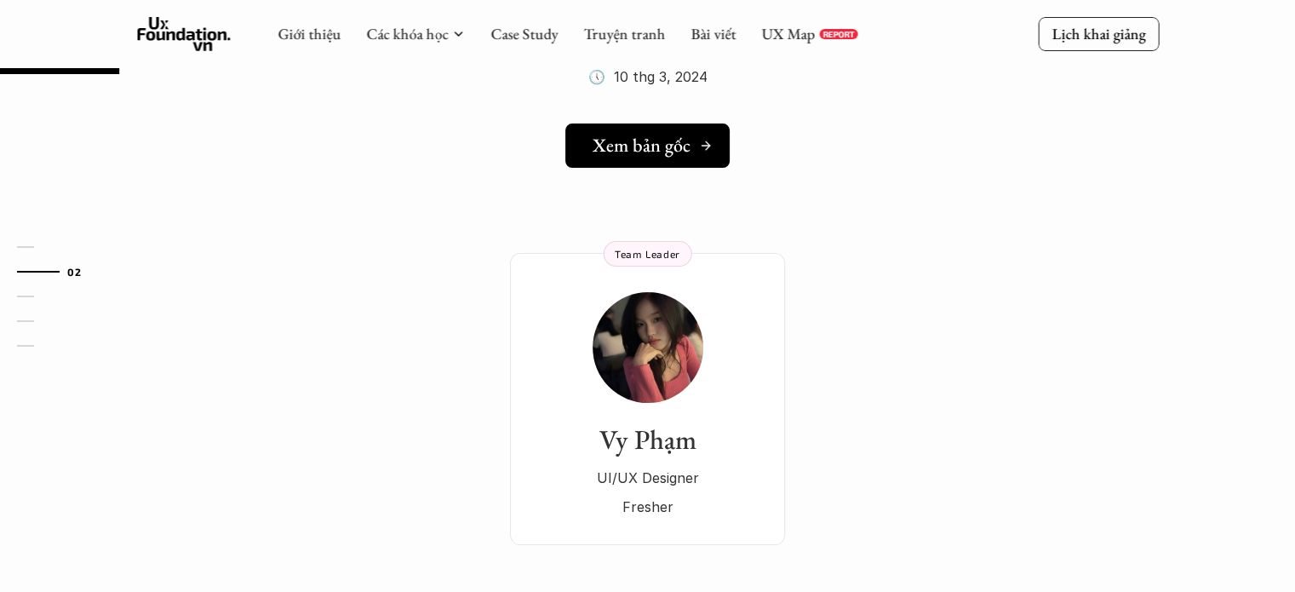
click at [668, 143] on h5 "Xem bản gốc" at bounding box center [642, 146] width 98 height 22
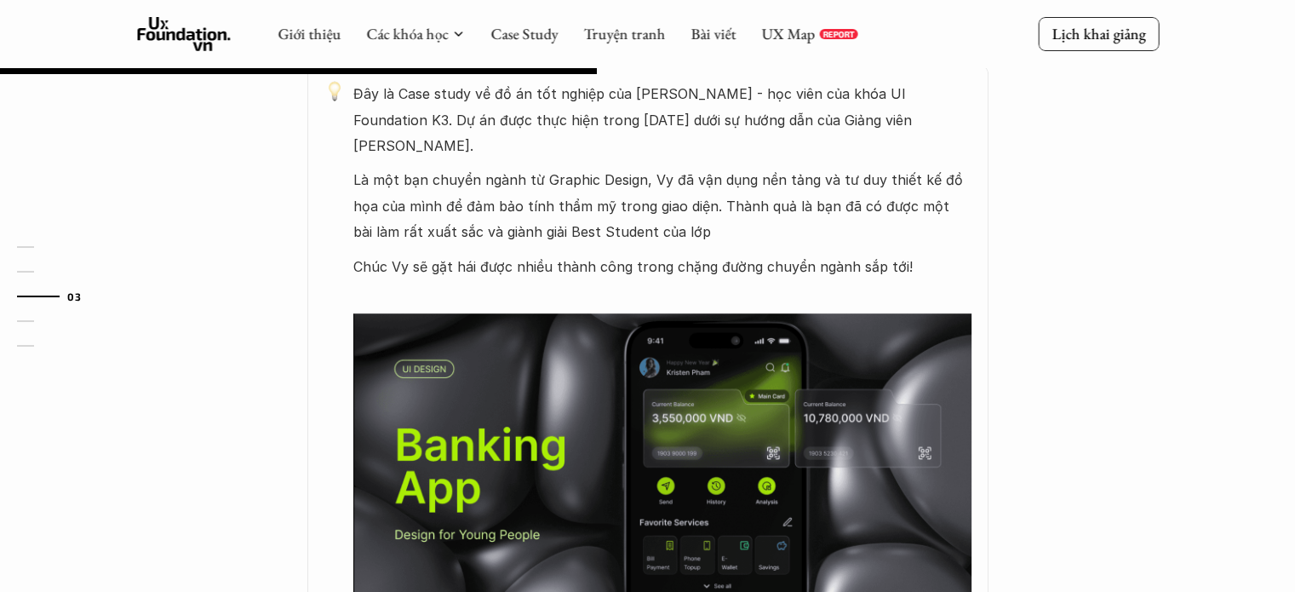
scroll to position [851, 0]
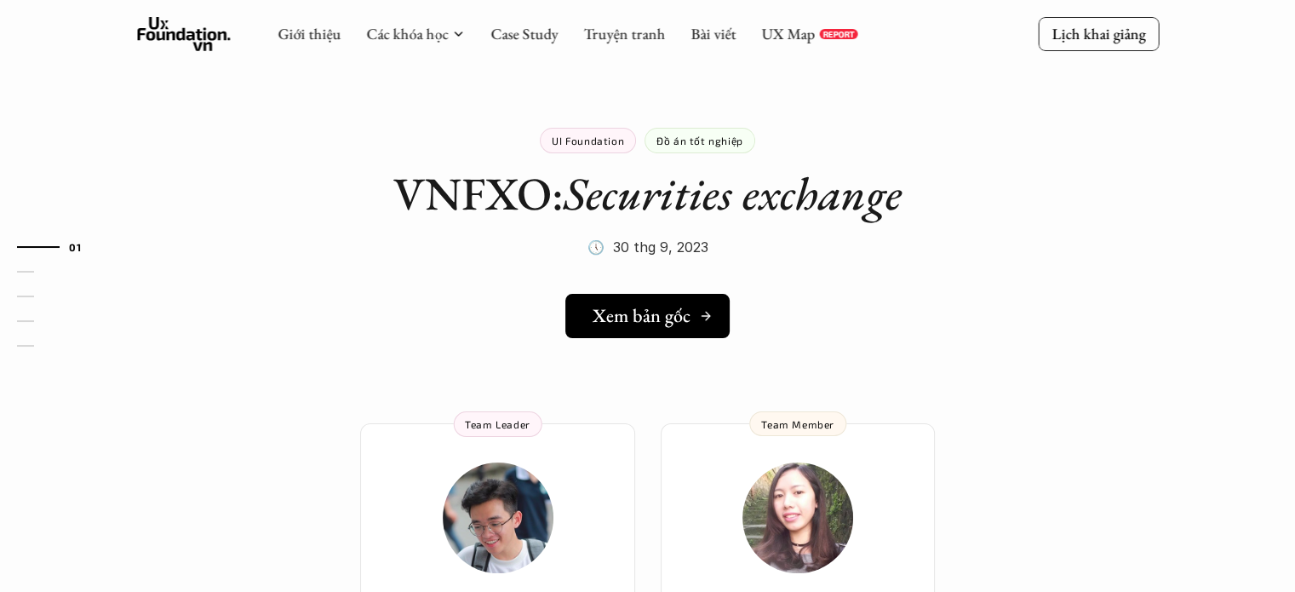
click at [685, 312] on h5 "Xem bản gốc" at bounding box center [642, 316] width 98 height 22
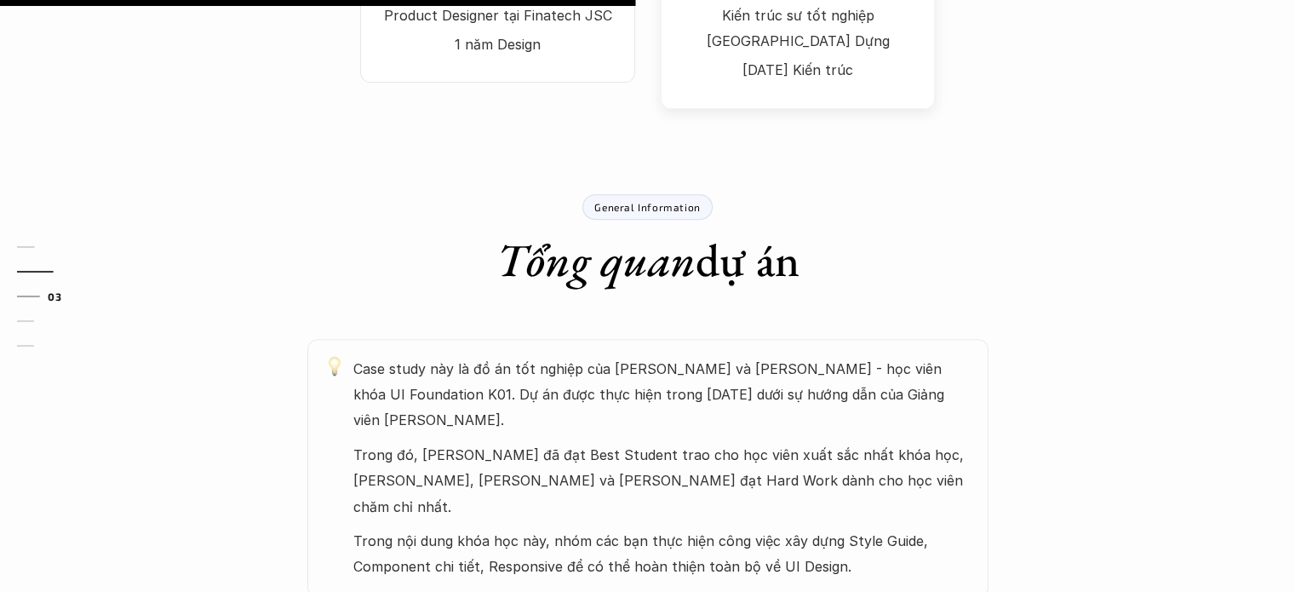
scroll to position [766, 0]
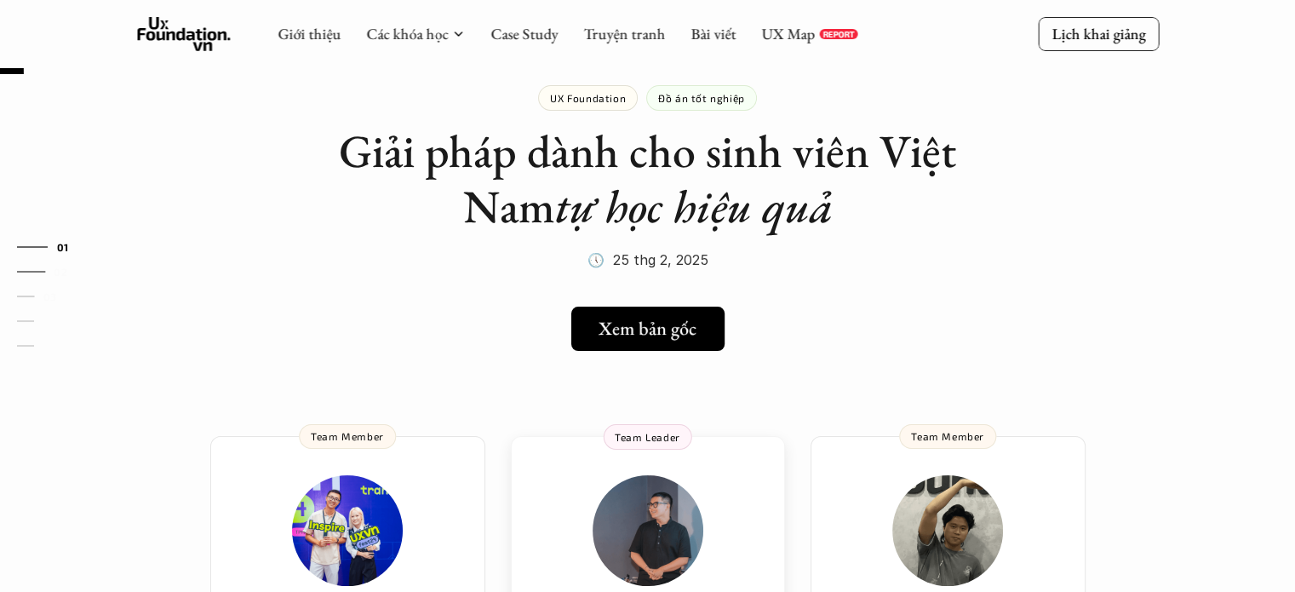
scroll to position [39, 0]
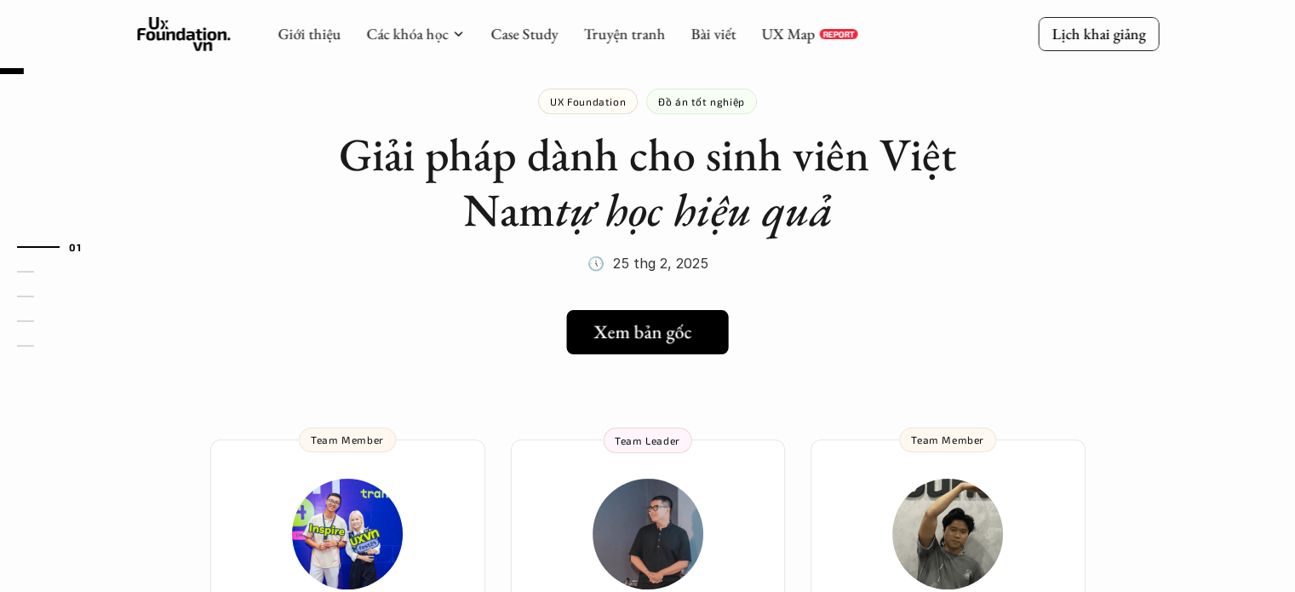
click at [664, 313] on link "Xem bản gốc" at bounding box center [647, 332] width 162 height 44
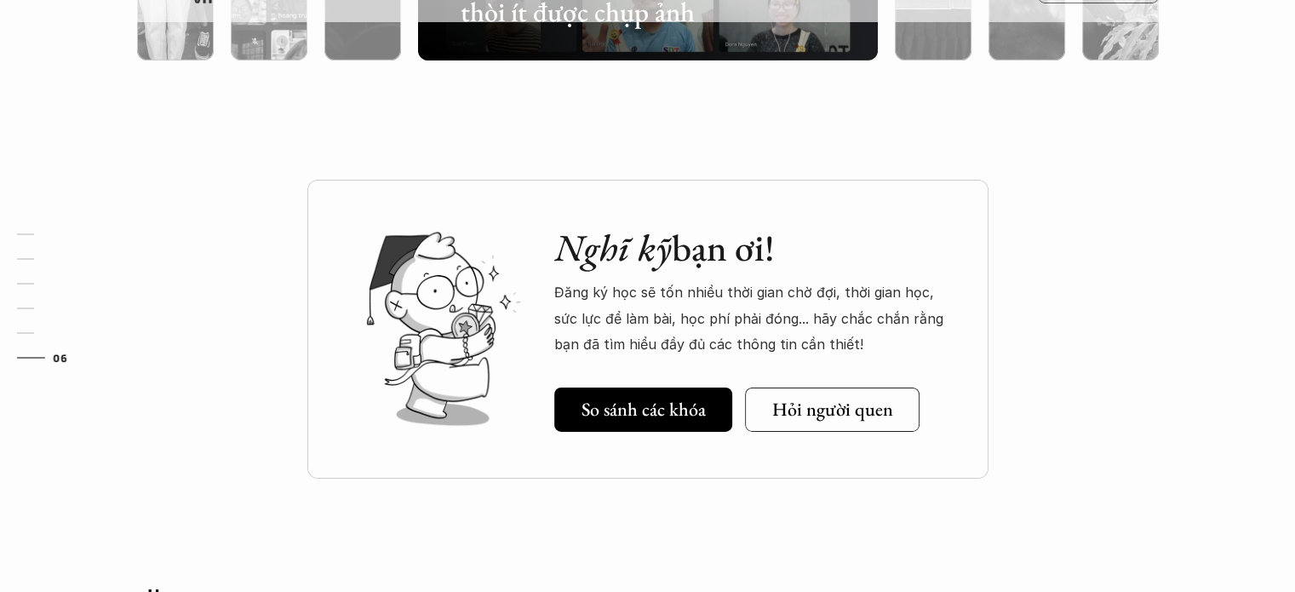
scroll to position [5806, 0]
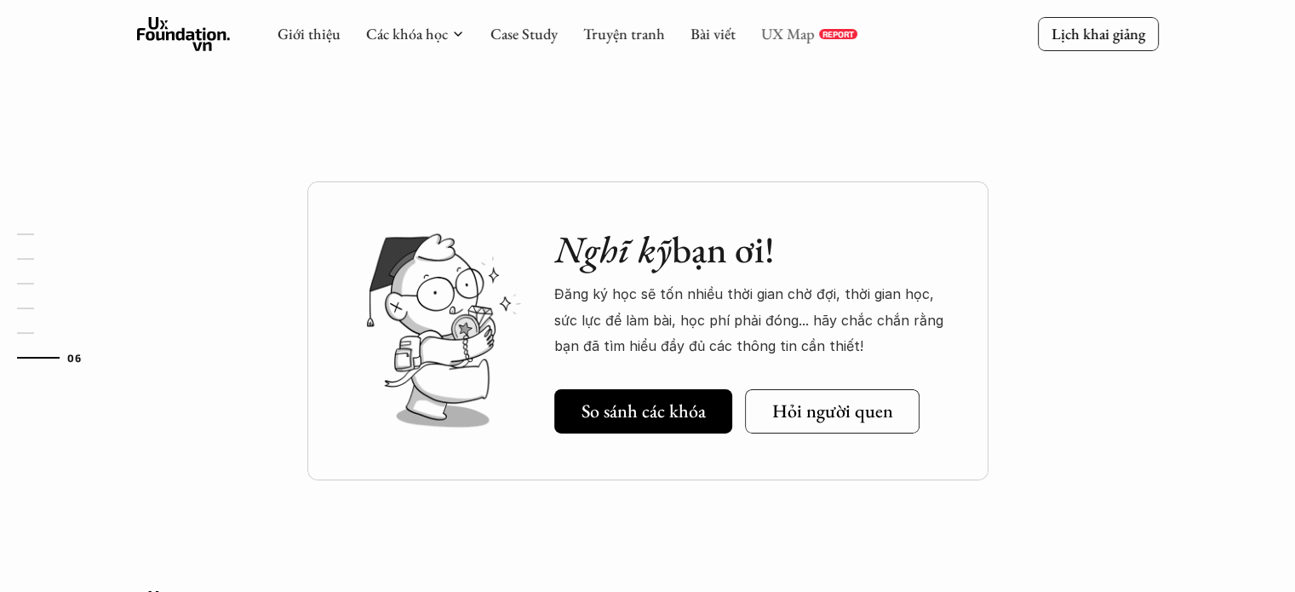
click at [795, 32] on link "UX Map" at bounding box center [788, 34] width 54 height 20
